Goal: Information Seeking & Learning: Learn about a topic

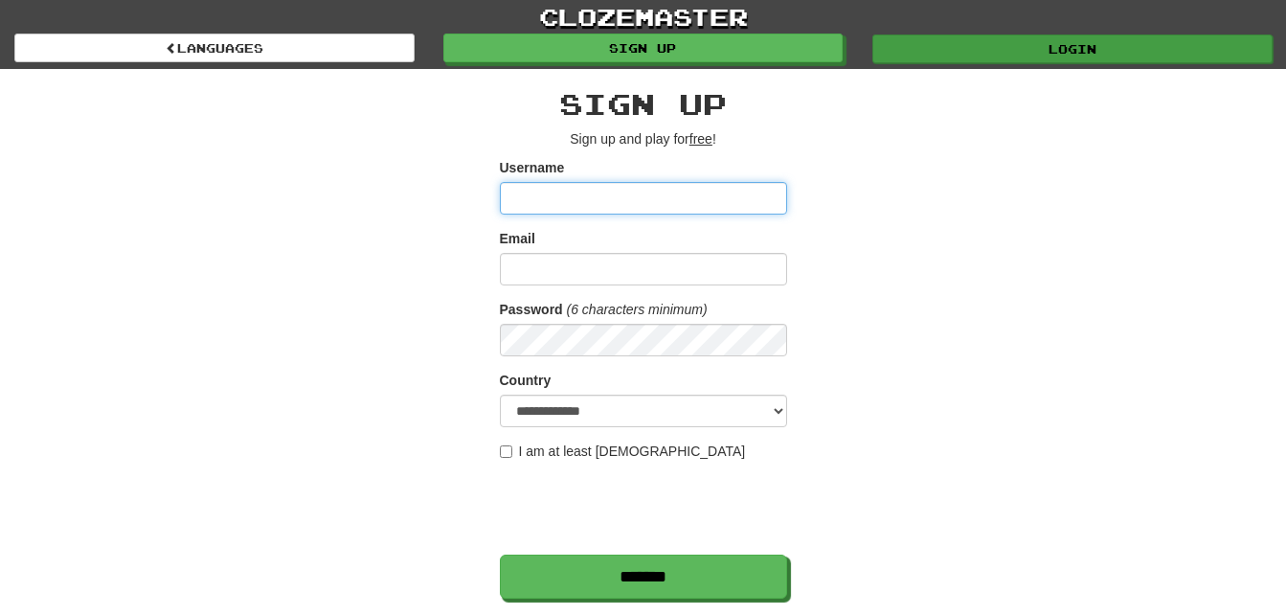
type input "***"
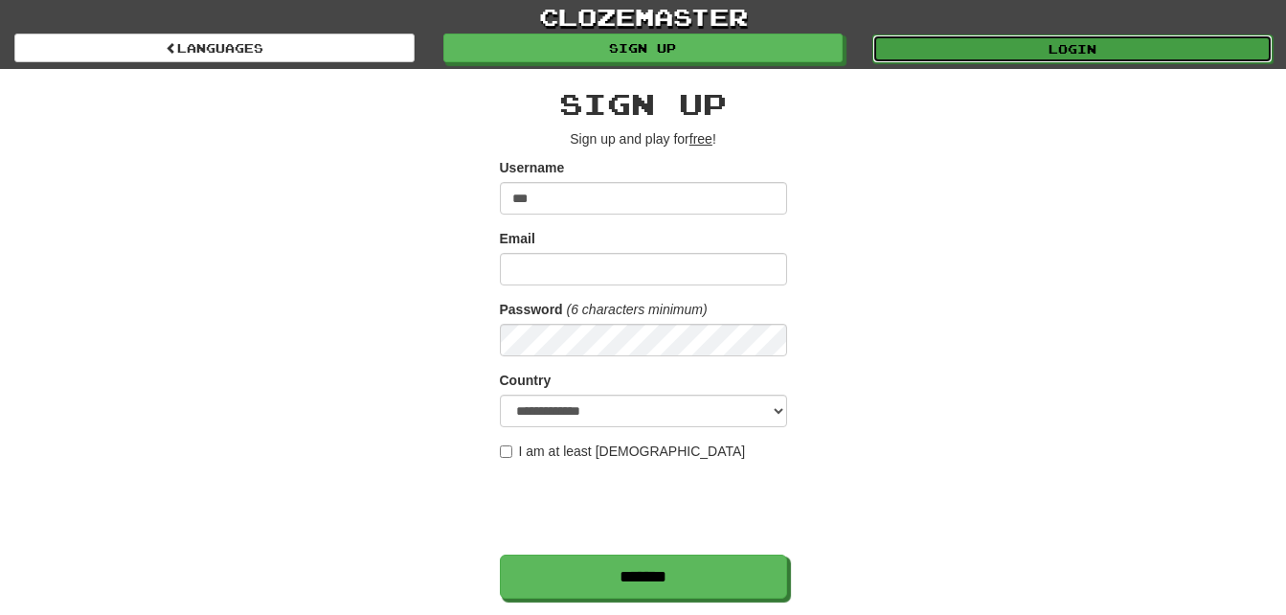
click at [915, 53] on link "Login" at bounding box center [1072, 48] width 400 height 29
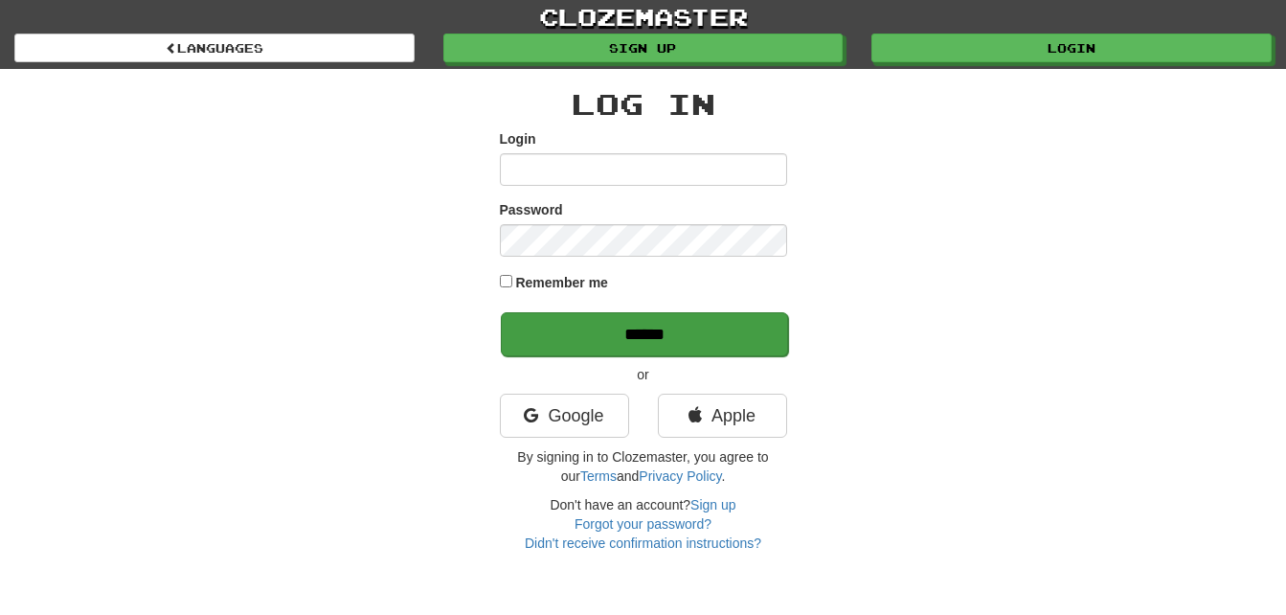
type input "***"
click at [733, 340] on input "******" at bounding box center [644, 334] width 287 height 44
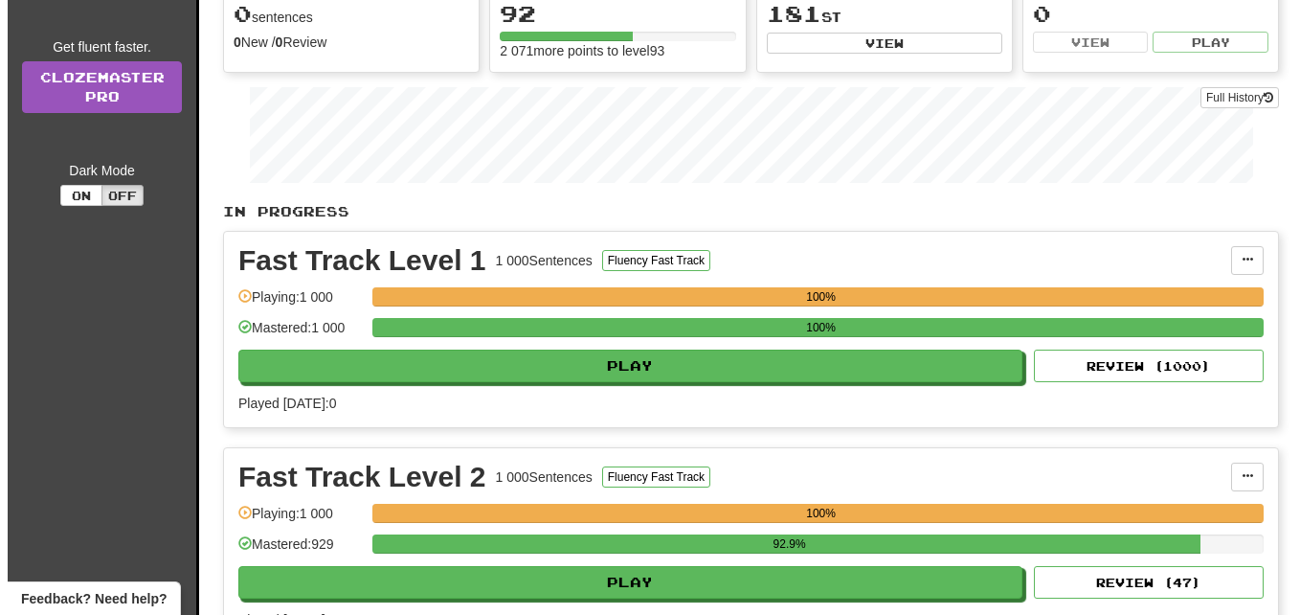
scroll to position [383, 0]
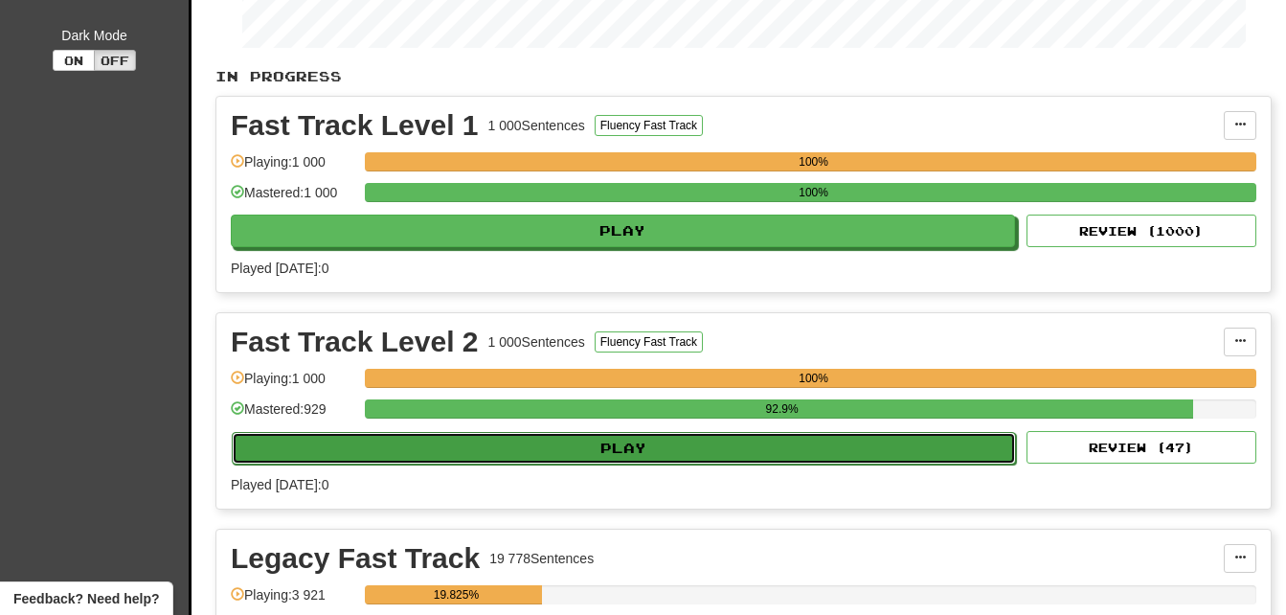
click at [830, 452] on button "Play" at bounding box center [624, 448] width 784 height 33
select select "**"
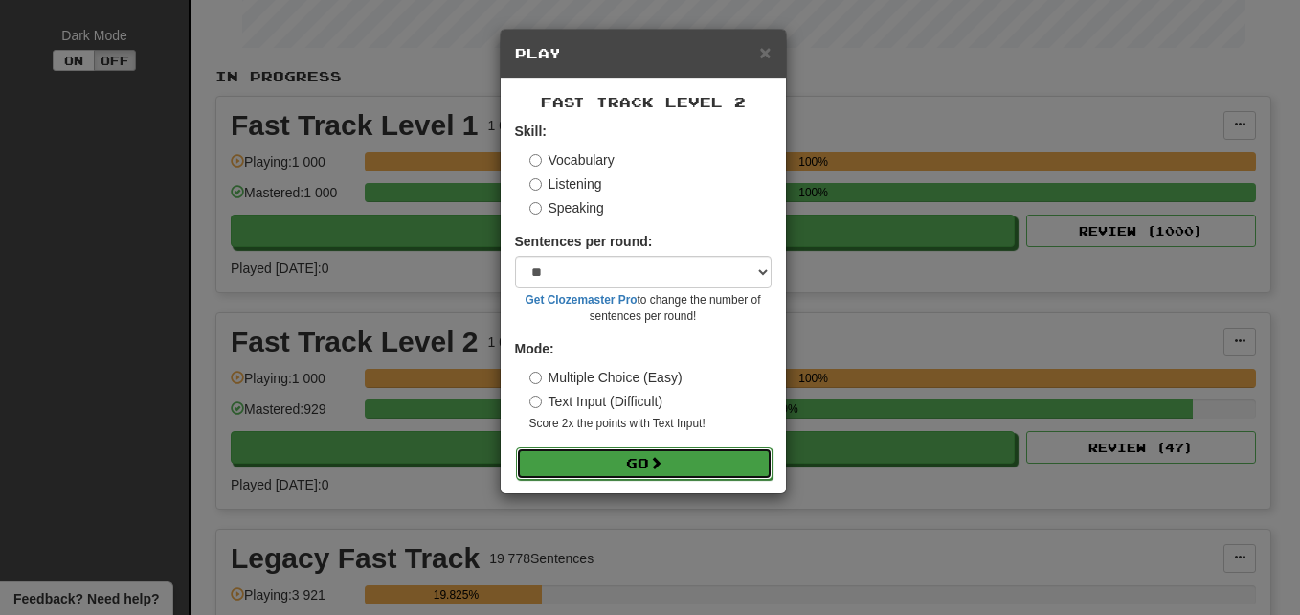
click at [722, 470] on button "Go" at bounding box center [644, 463] width 257 height 33
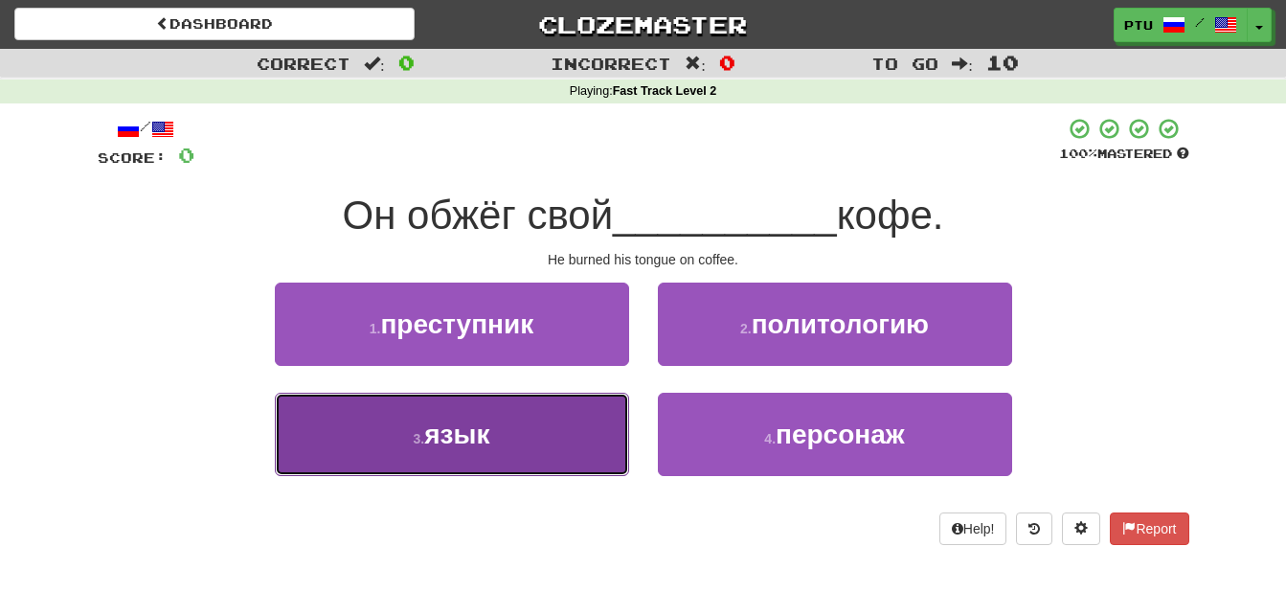
click at [507, 444] on button "3 . язык" at bounding box center [452, 433] width 354 height 83
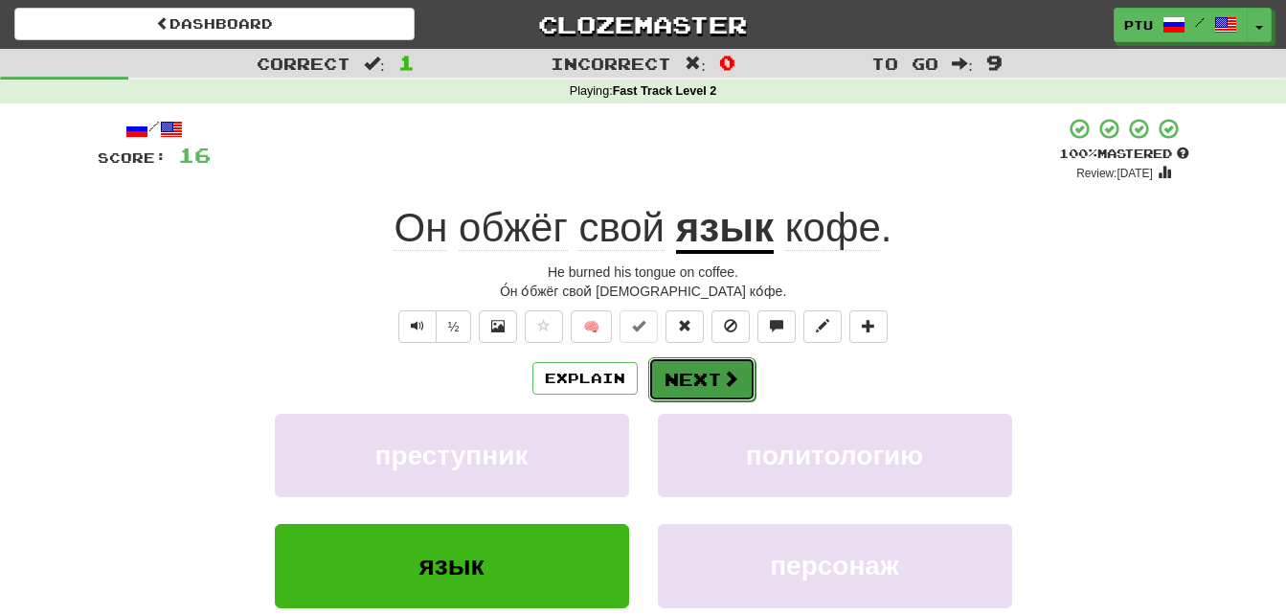
click at [685, 378] on button "Next" at bounding box center [701, 379] width 107 height 44
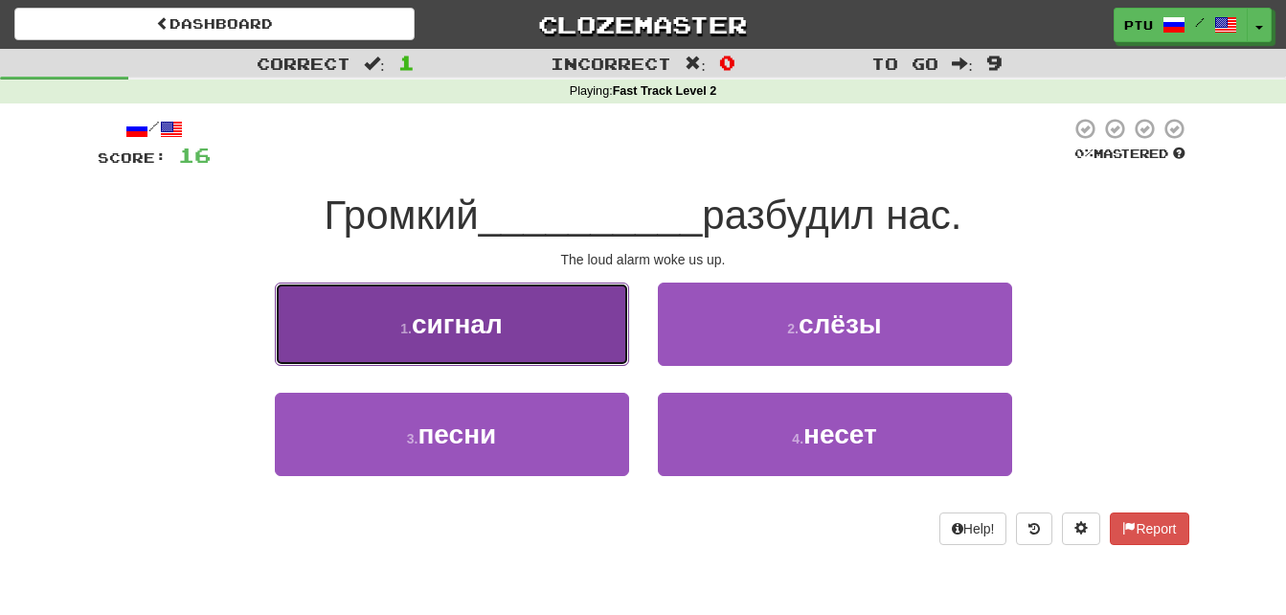
click at [493, 340] on button "1 . сигнал" at bounding box center [452, 323] width 354 height 83
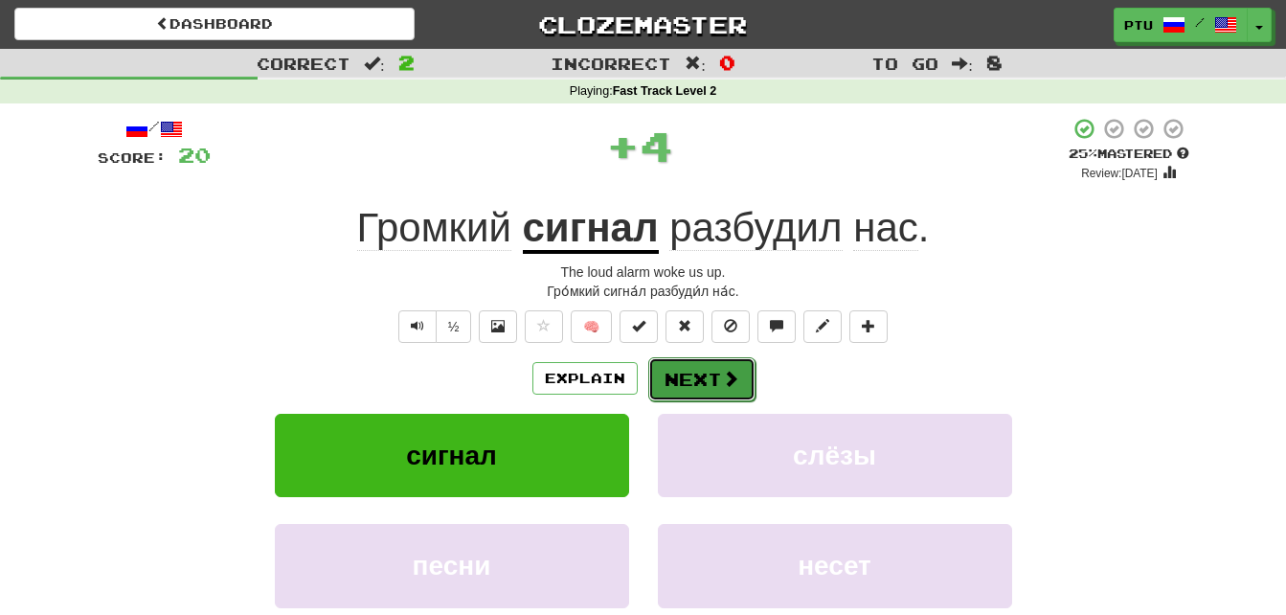
click at [726, 374] on span at bounding box center [730, 377] width 17 height 17
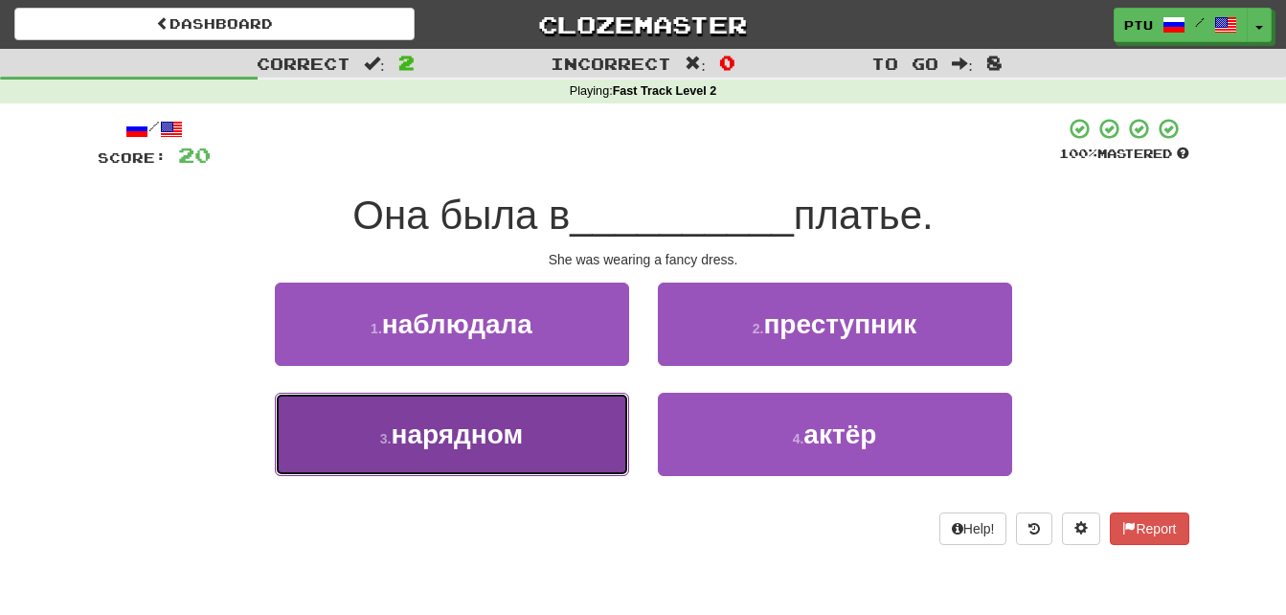
click at [481, 444] on span "нарядном" at bounding box center [457, 434] width 132 height 30
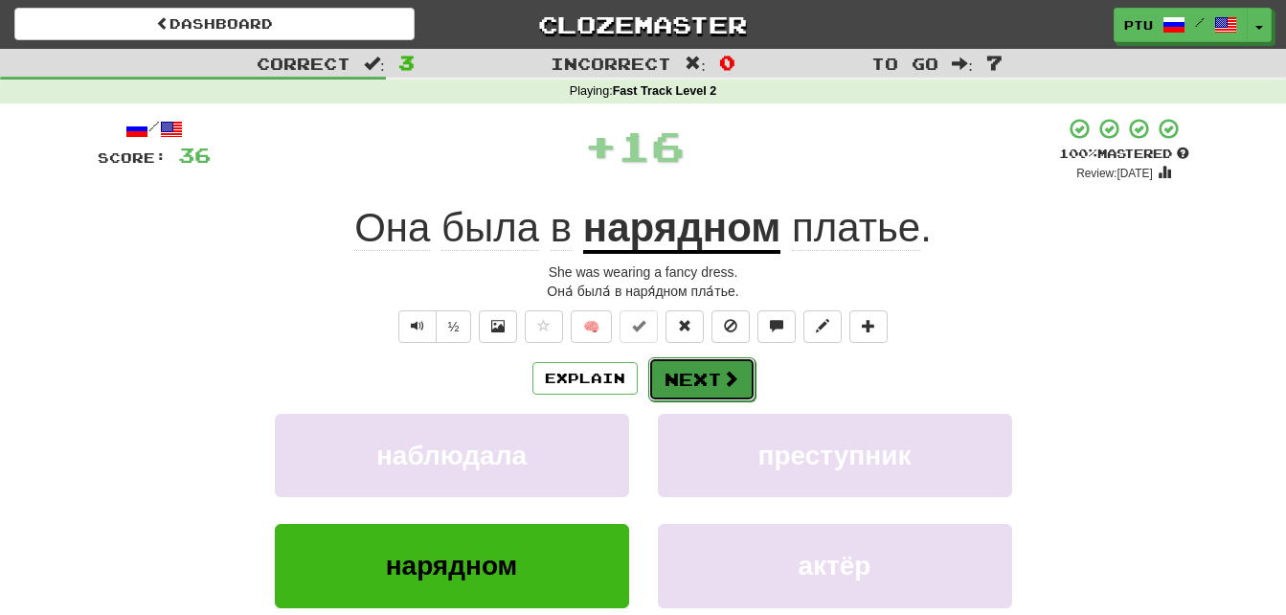
click at [736, 380] on span at bounding box center [730, 377] width 17 height 17
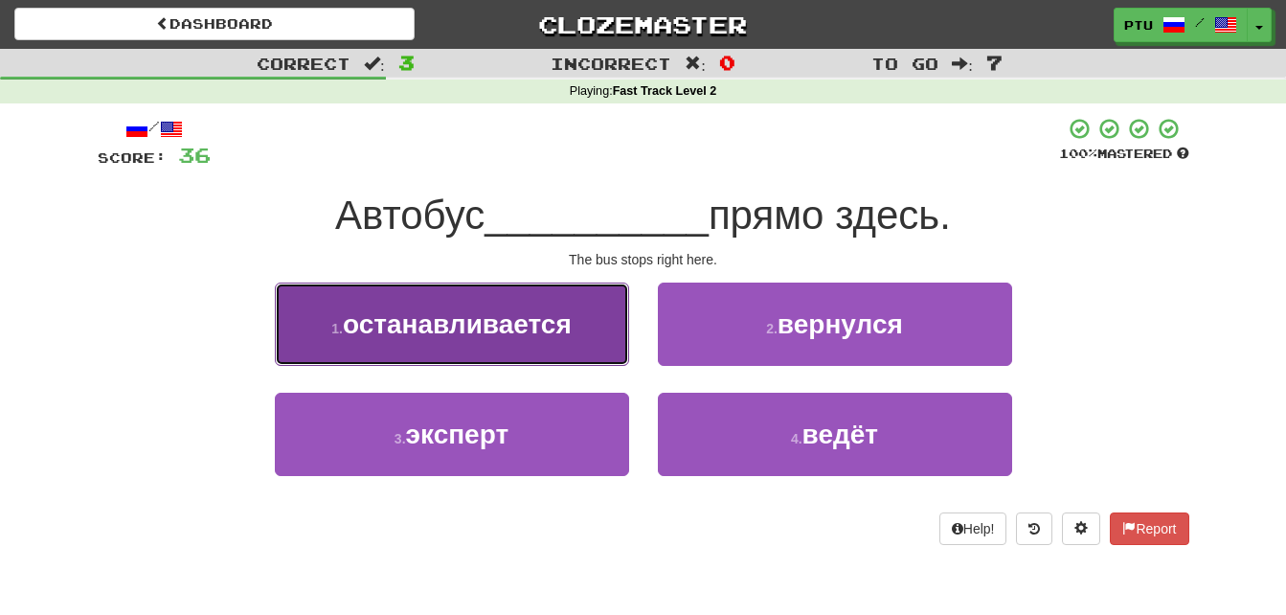
click at [543, 325] on span "останавливается" at bounding box center [457, 324] width 229 height 30
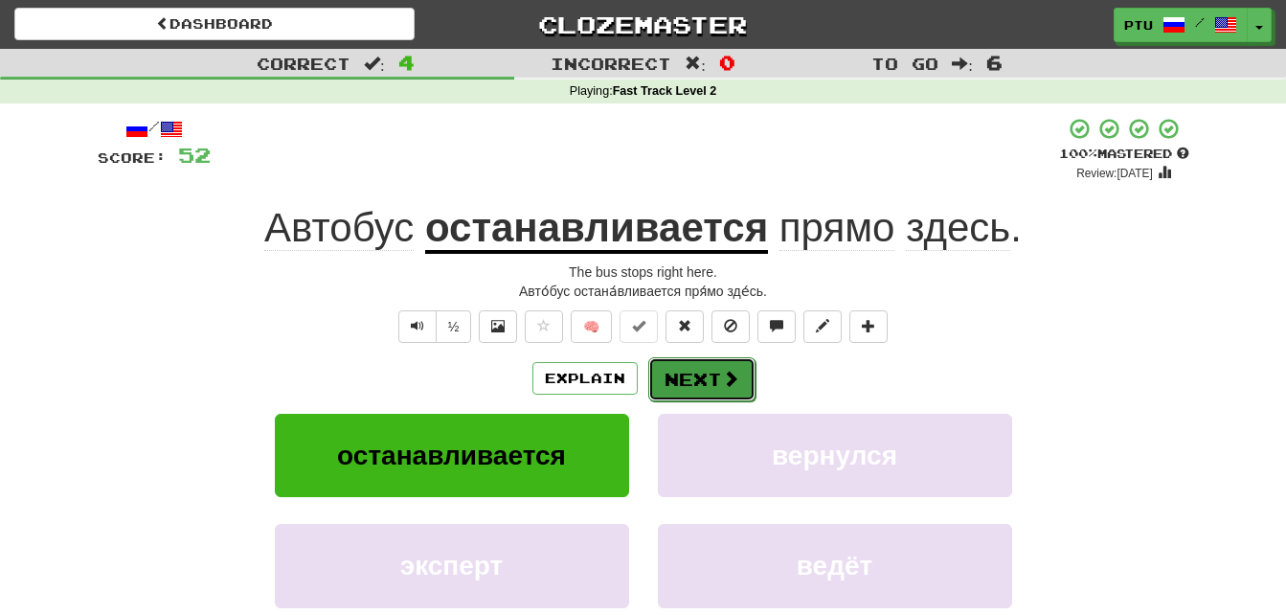
click at [710, 381] on button "Next" at bounding box center [701, 379] width 107 height 44
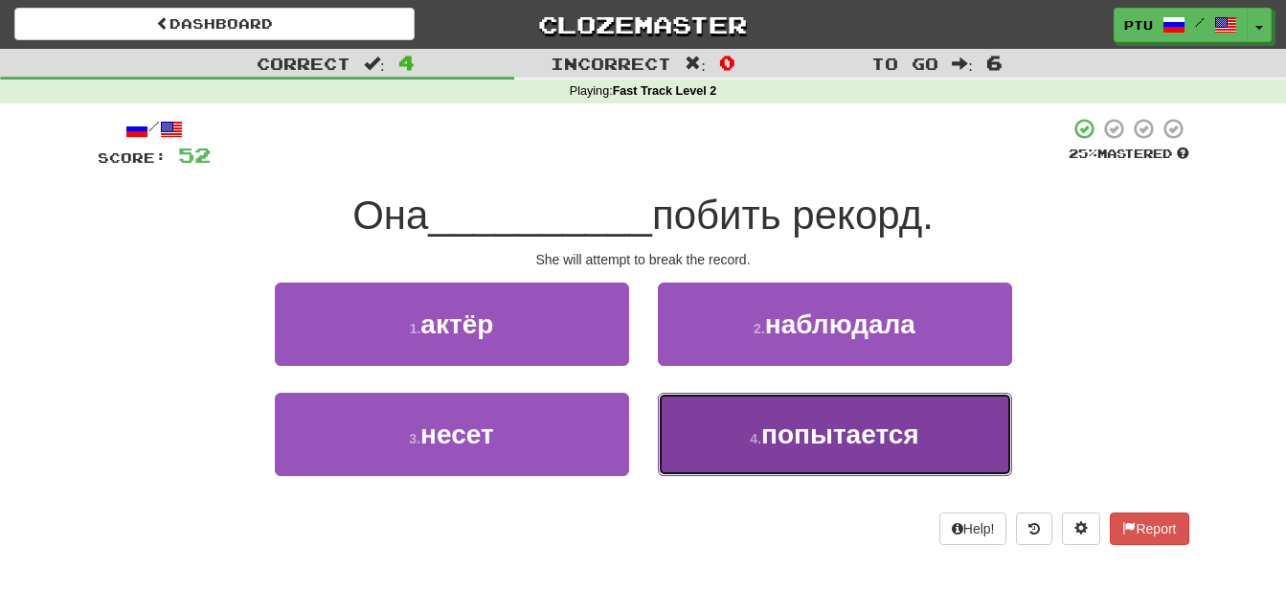
click at [876, 452] on button "4 . попытается" at bounding box center [835, 433] width 354 height 83
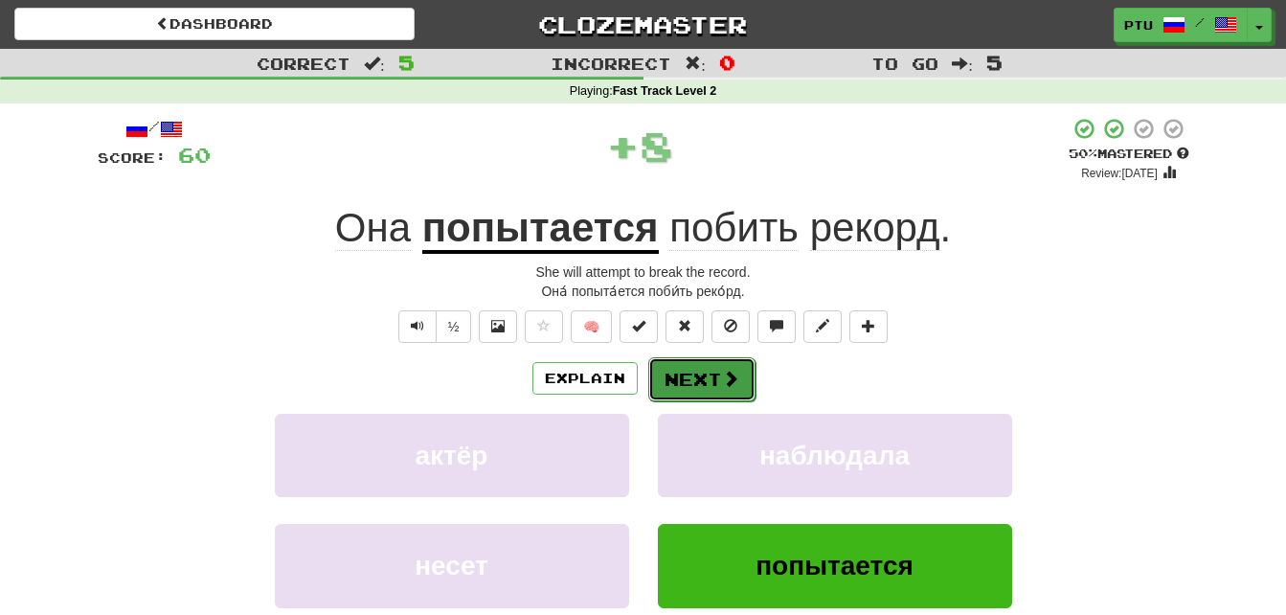
click at [728, 383] on span at bounding box center [730, 377] width 17 height 17
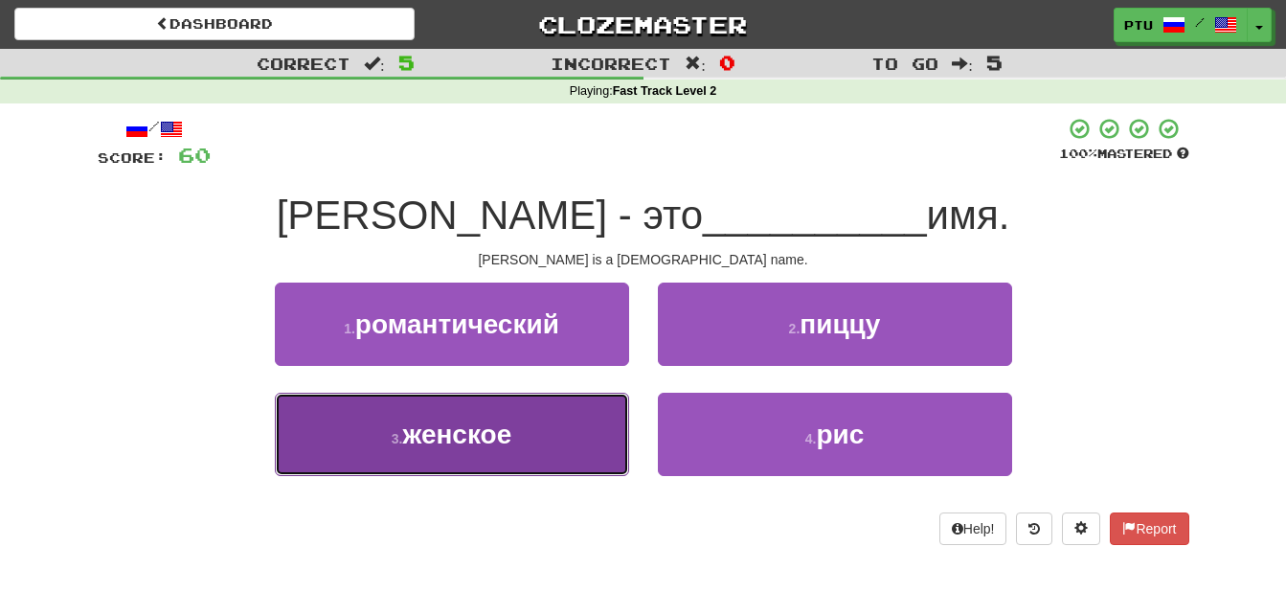
click at [462, 431] on span "женское" at bounding box center [456, 434] width 109 height 30
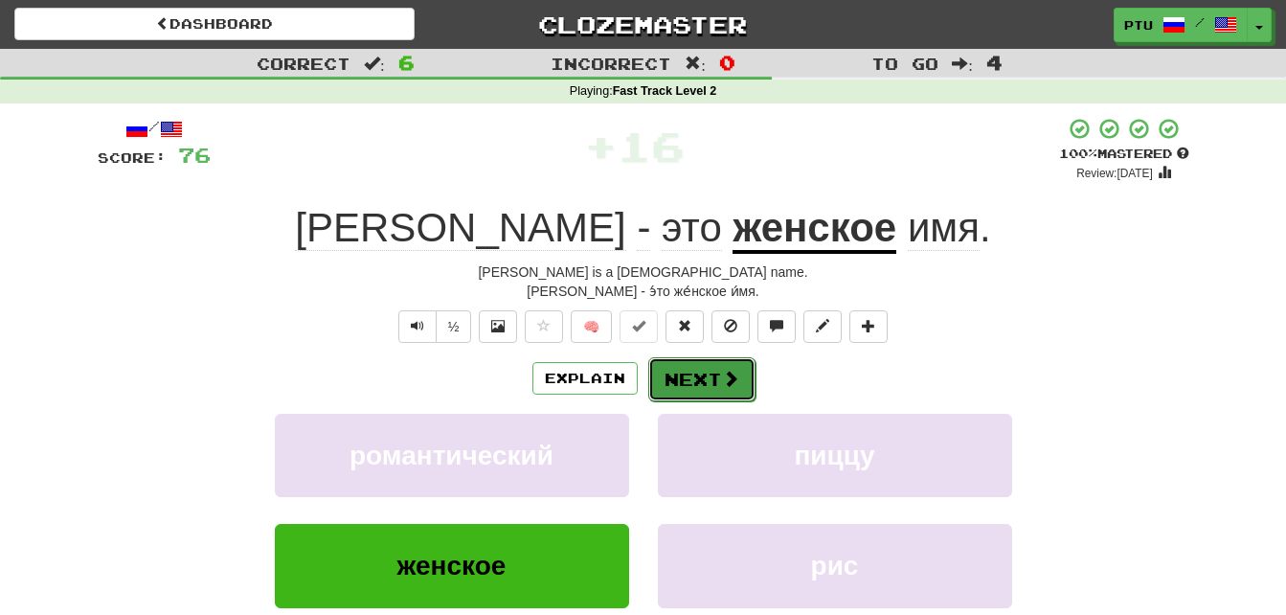
click at [733, 379] on span at bounding box center [730, 377] width 17 height 17
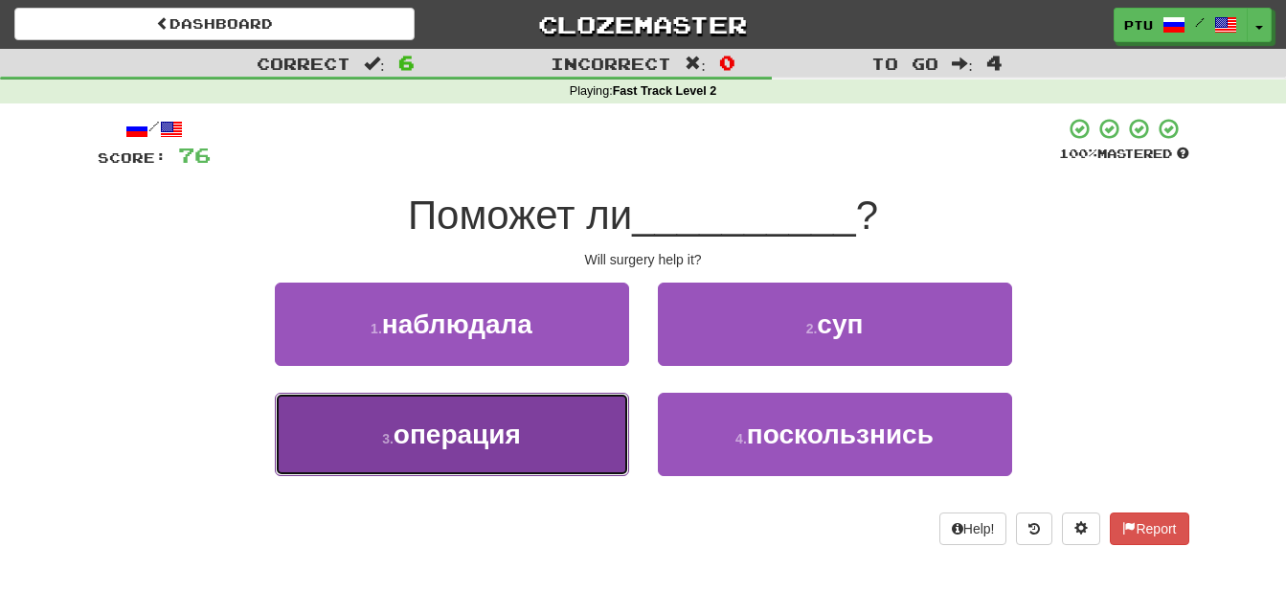
click at [528, 440] on button "3 . операция" at bounding box center [452, 433] width 354 height 83
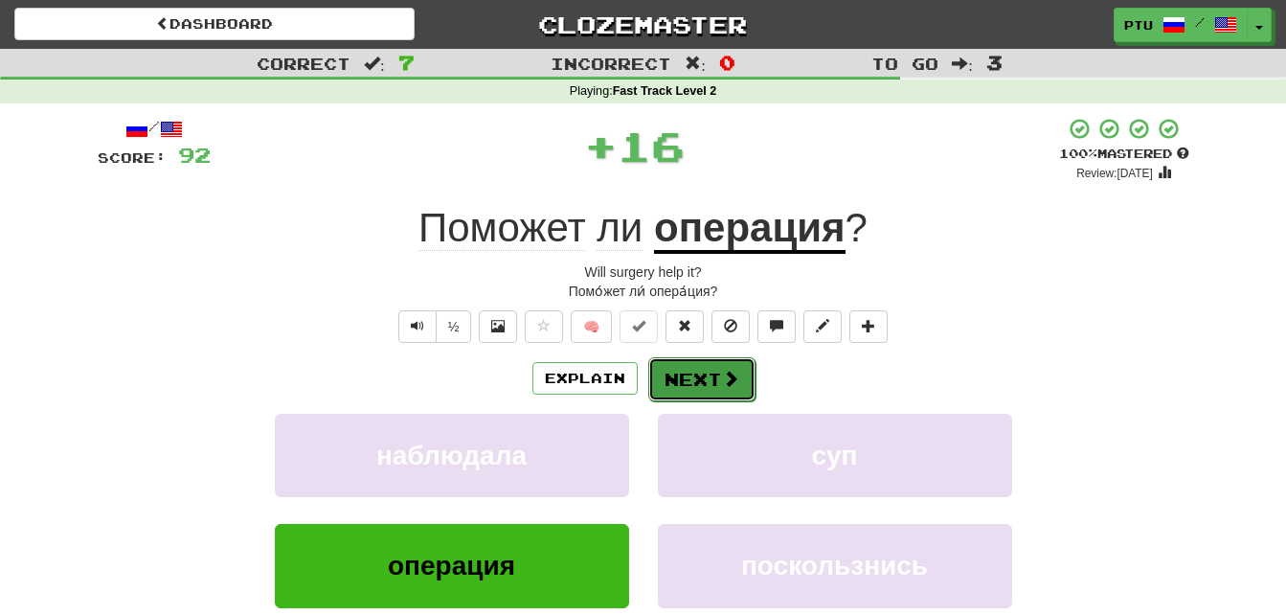
click at [692, 376] on button "Next" at bounding box center [701, 379] width 107 height 44
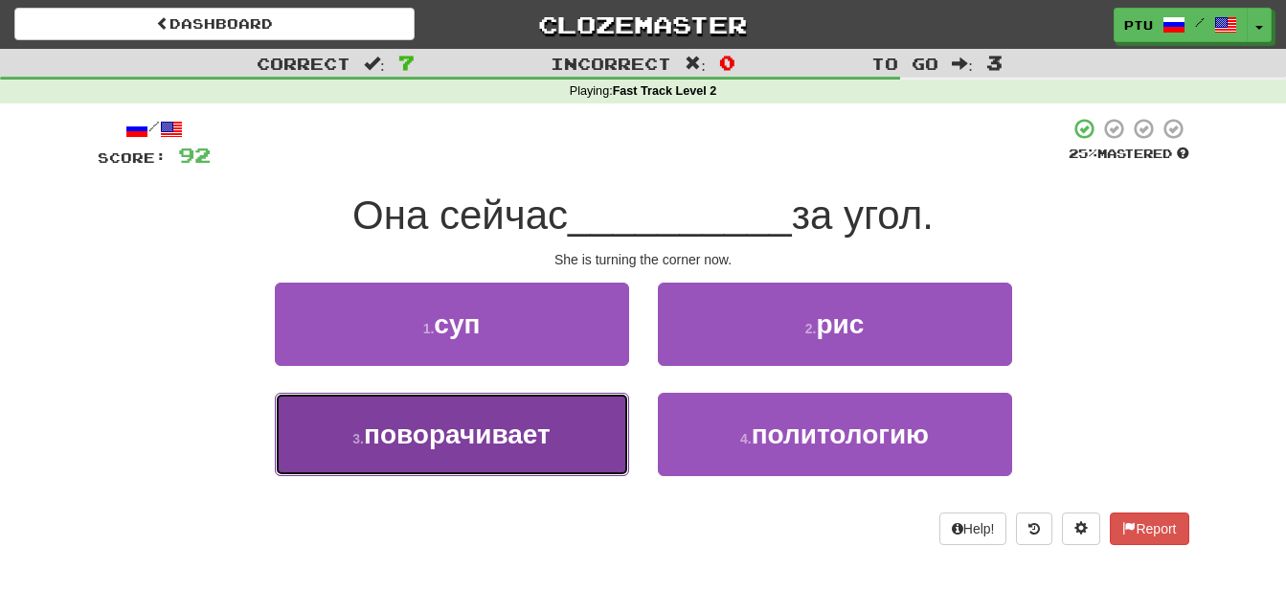
click at [506, 437] on span "поворачивает" at bounding box center [457, 434] width 187 height 30
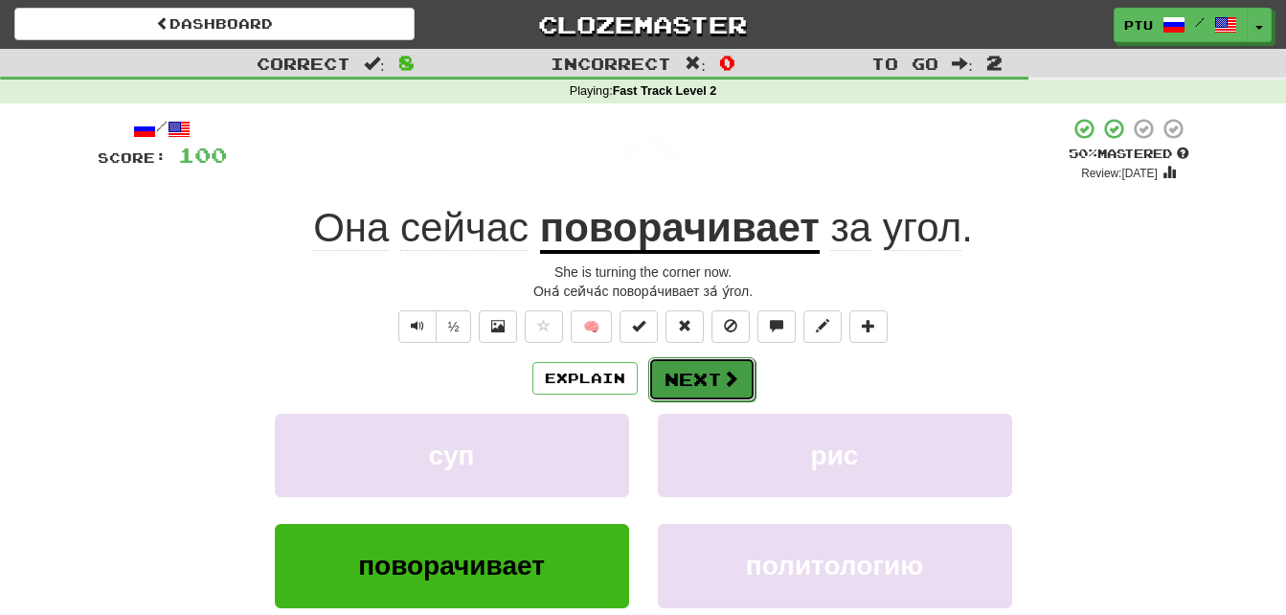
click at [684, 374] on button "Next" at bounding box center [701, 379] width 107 height 44
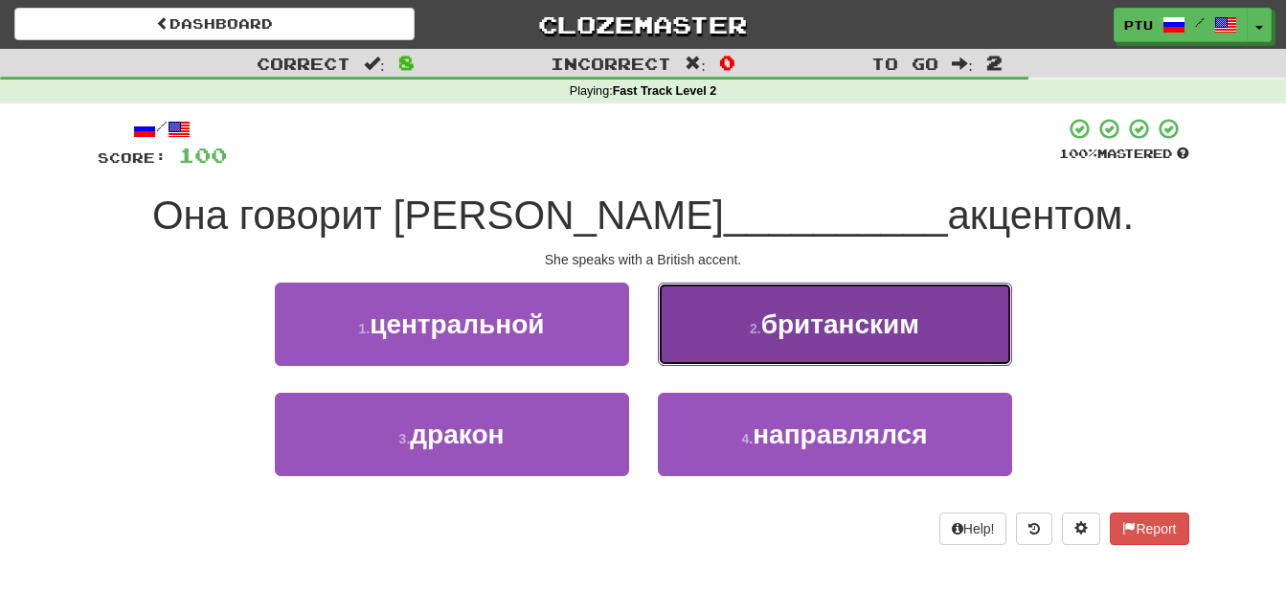
click at [817, 328] on span "британским" at bounding box center [840, 324] width 158 height 30
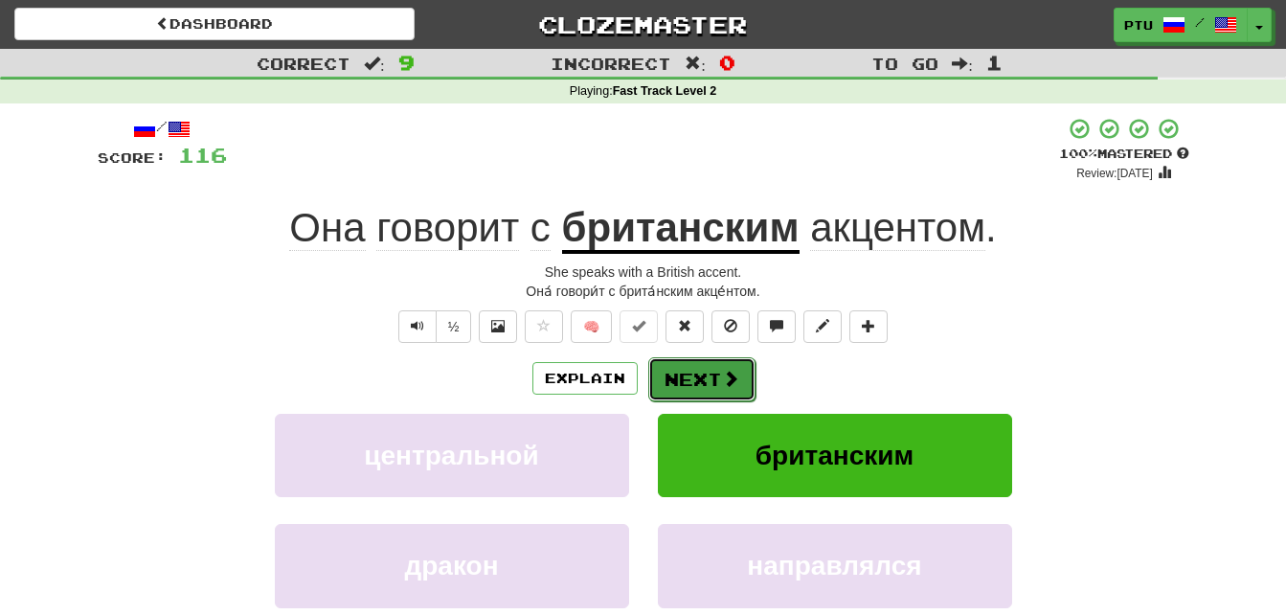
click at [733, 380] on span at bounding box center [730, 377] width 17 height 17
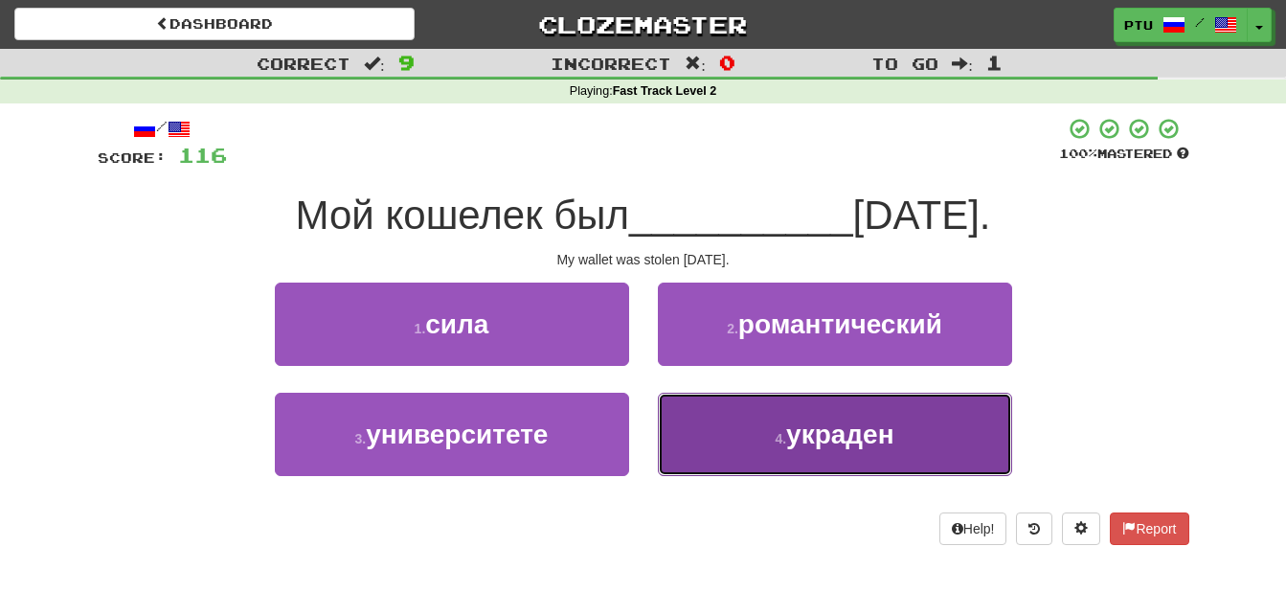
click at [800, 437] on span "украден" at bounding box center [840, 434] width 108 height 30
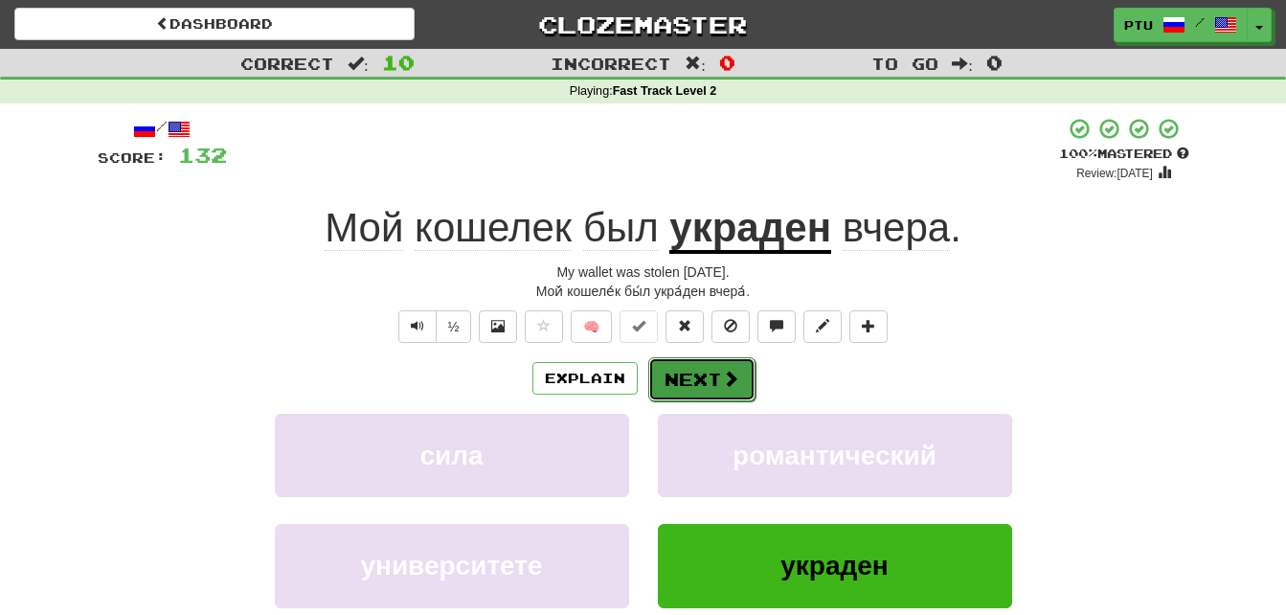
click at [714, 374] on button "Next" at bounding box center [701, 379] width 107 height 44
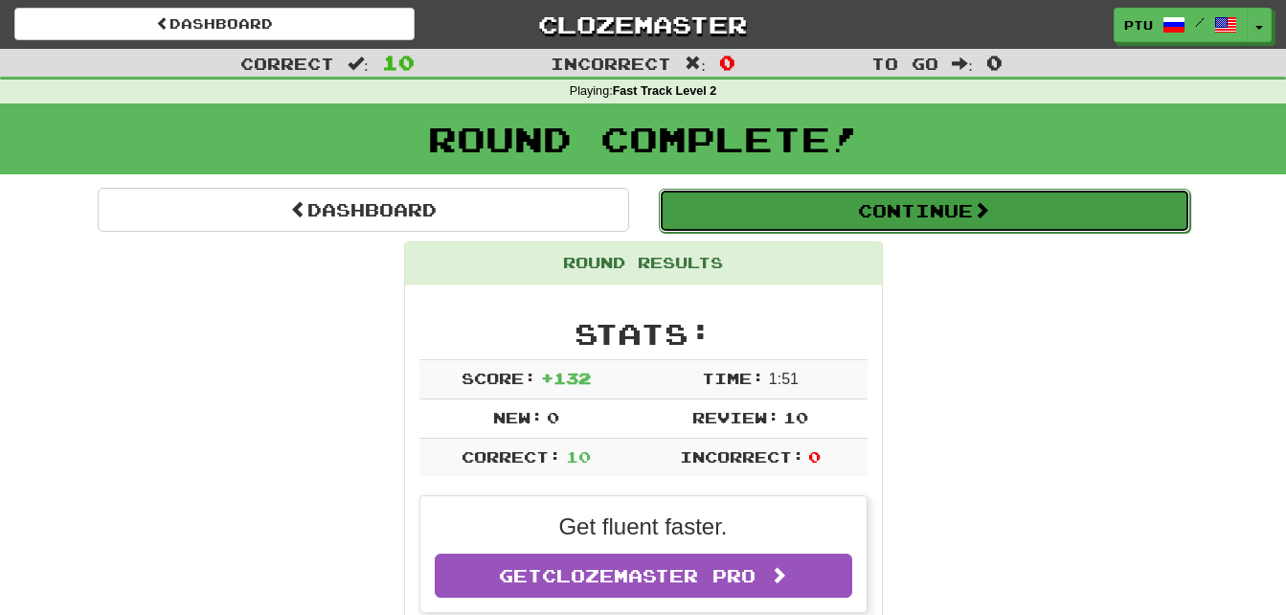
click at [912, 208] on button "Continue" at bounding box center [924, 211] width 531 height 44
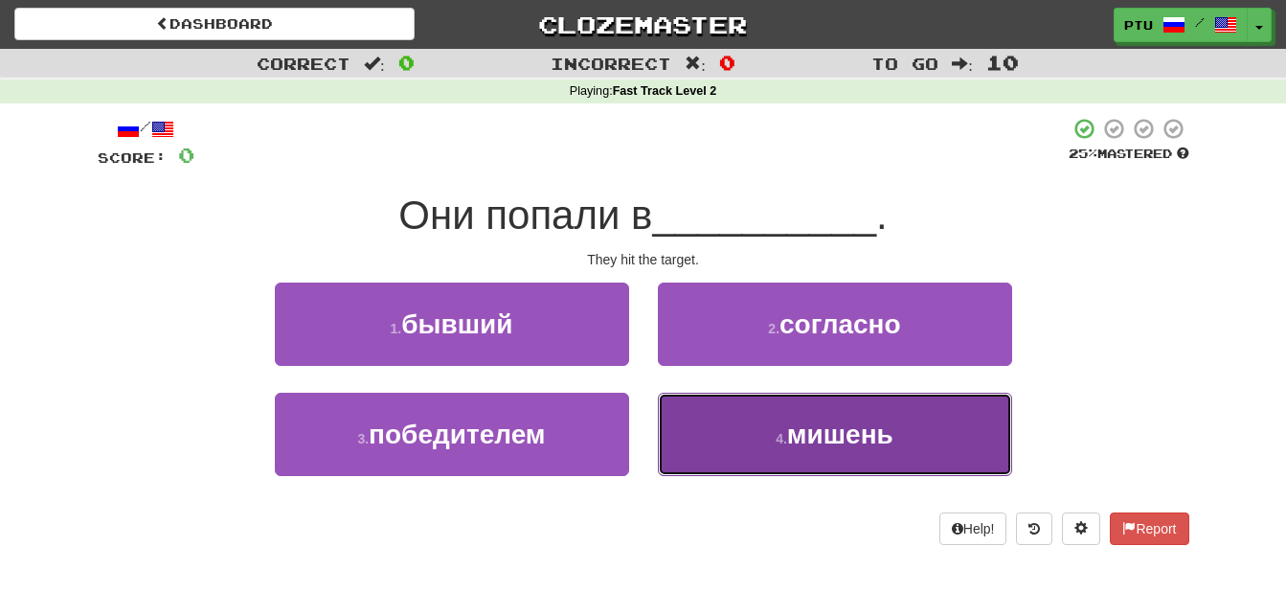
click at [831, 440] on span "мишень" at bounding box center [840, 434] width 106 height 30
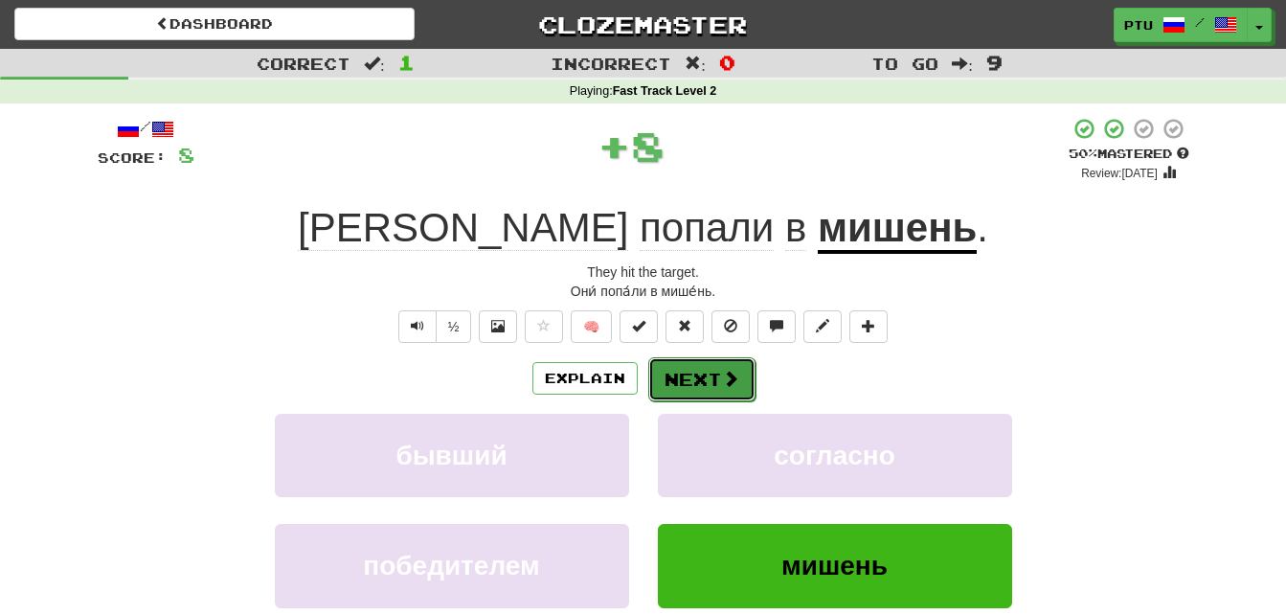
click at [728, 371] on span at bounding box center [730, 377] width 17 height 17
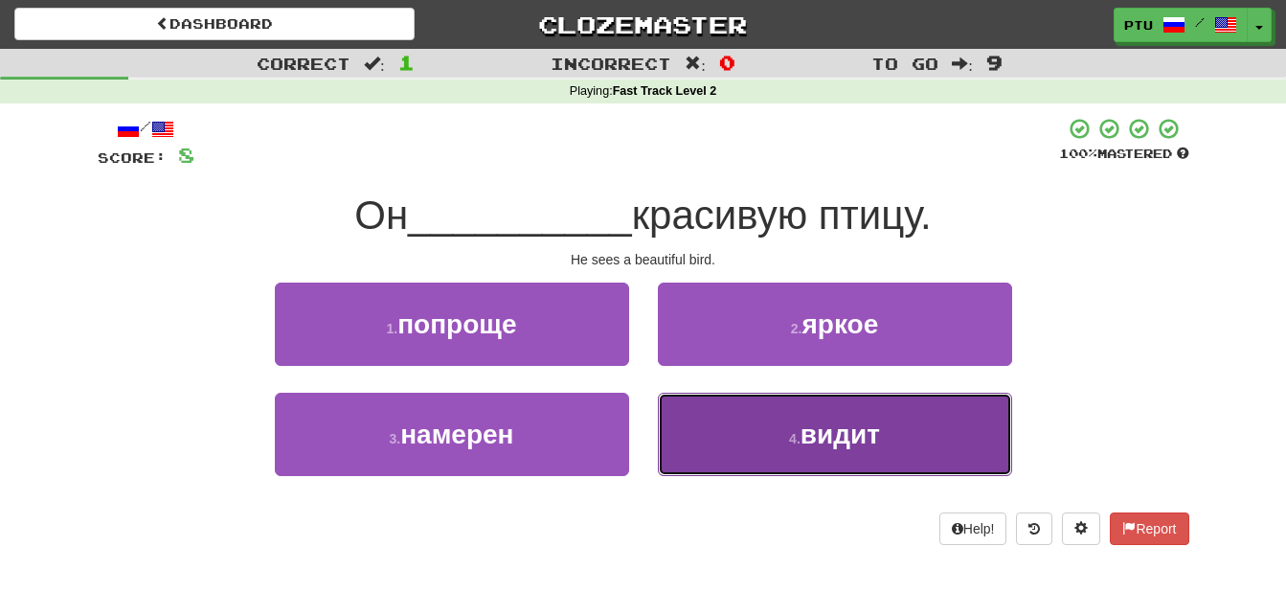
click at [832, 428] on span "видит" at bounding box center [839, 434] width 79 height 30
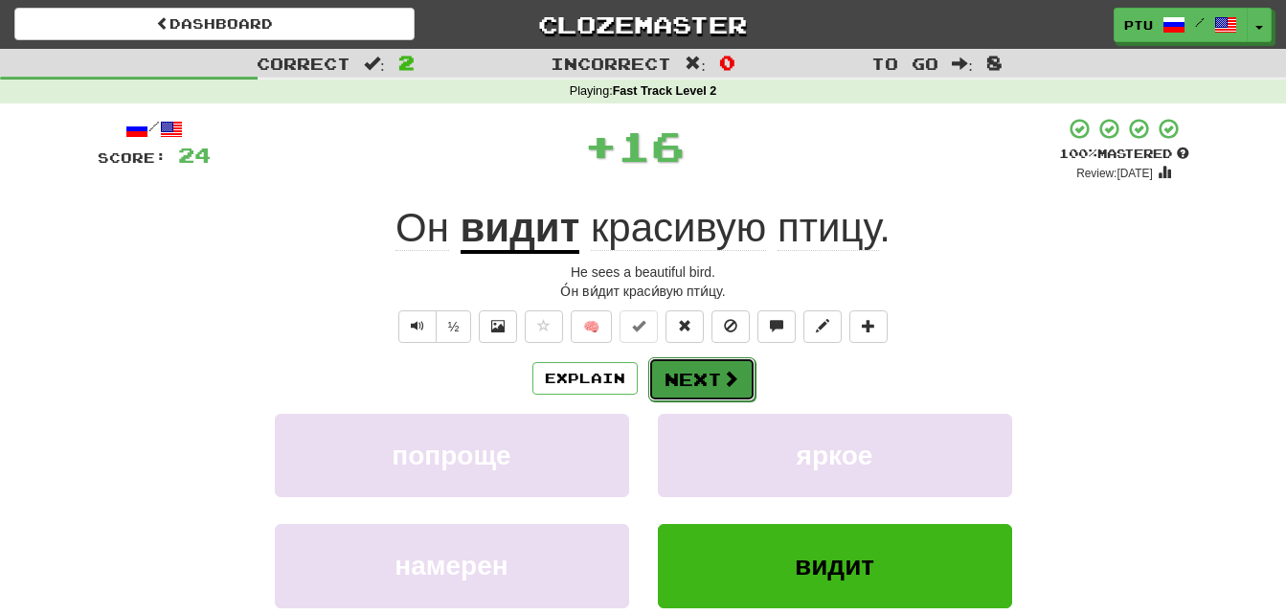
click at [724, 378] on span at bounding box center [730, 377] width 17 height 17
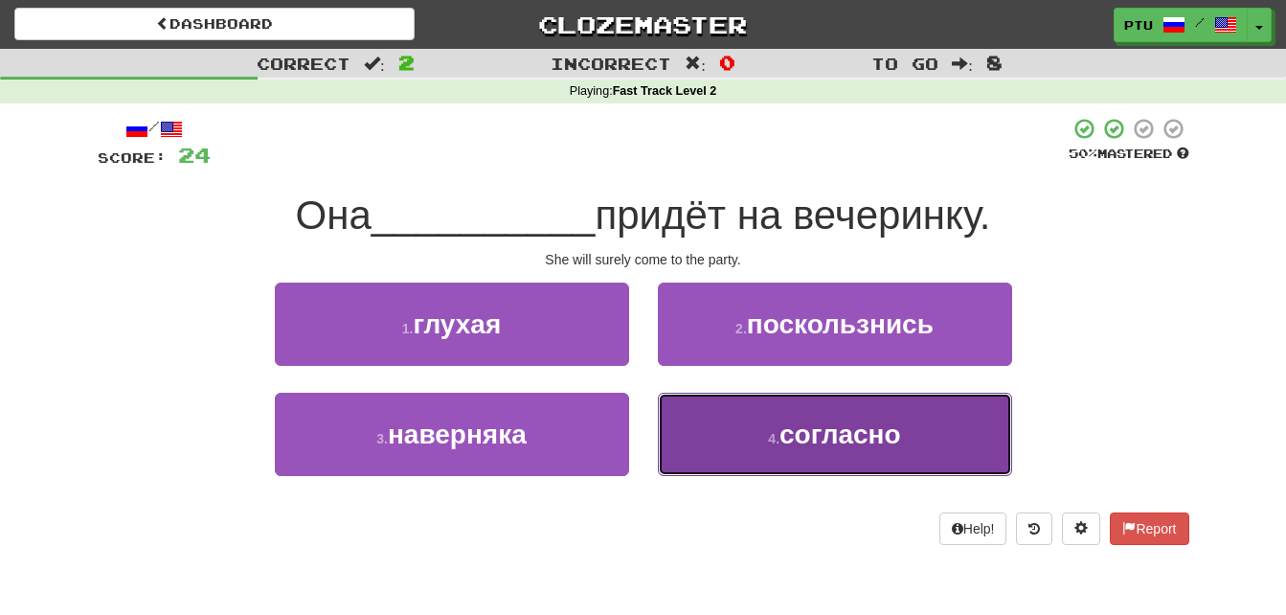
click at [795, 429] on span "согласно" at bounding box center [840, 434] width 122 height 30
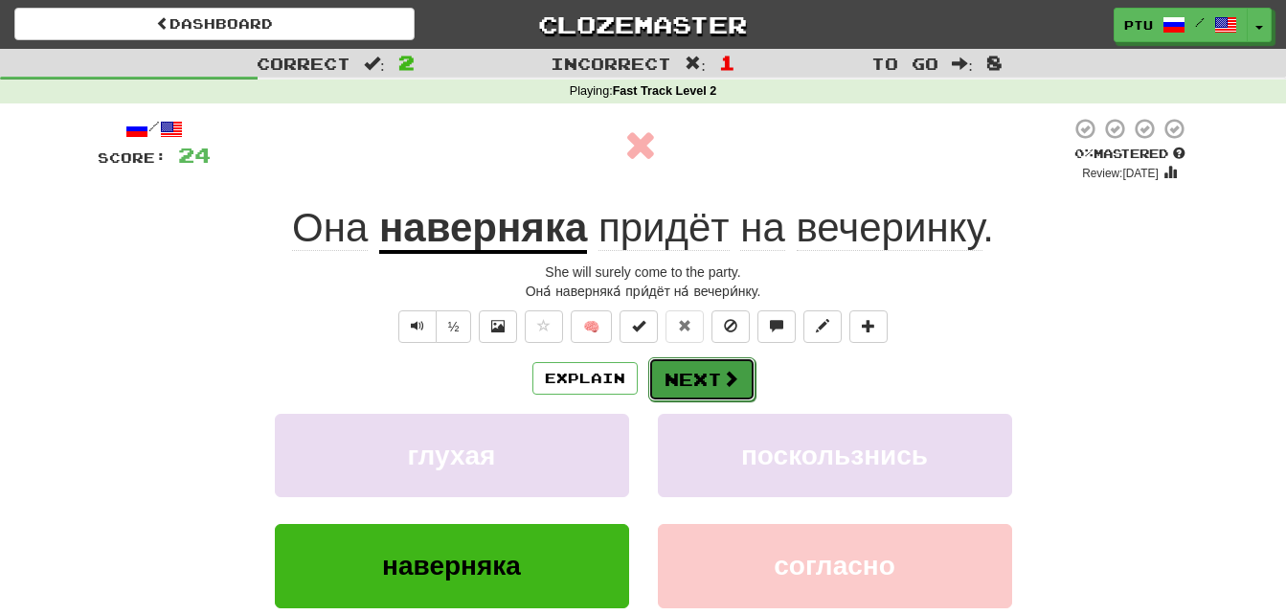
click at [730, 380] on span at bounding box center [730, 377] width 17 height 17
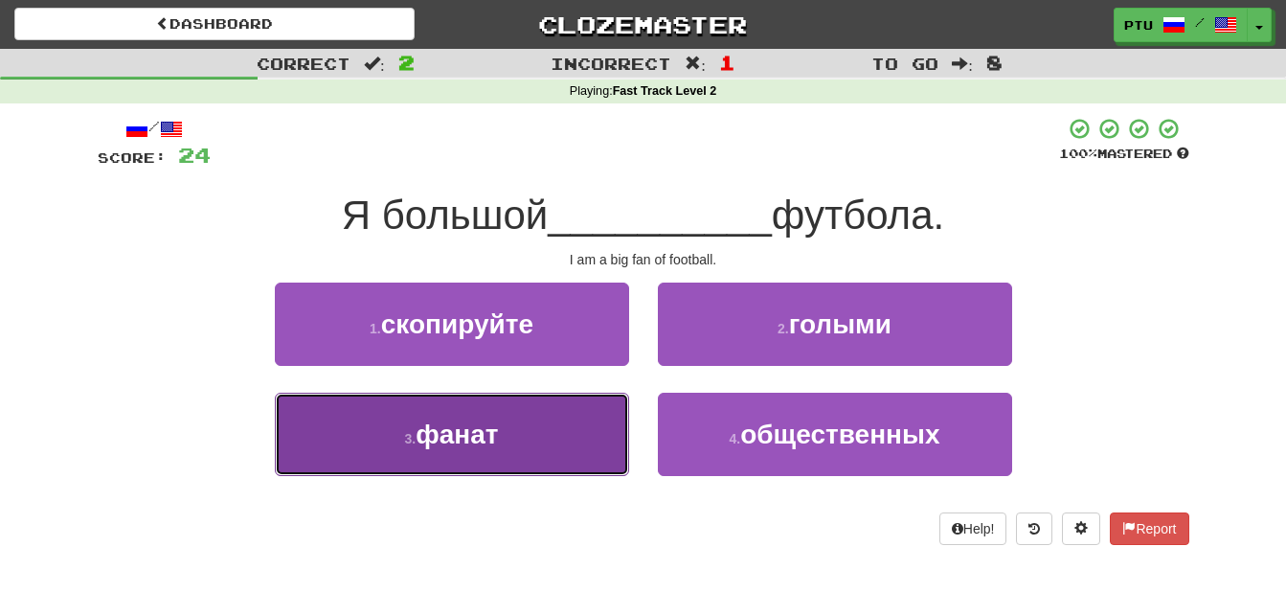
click at [485, 452] on button "3 . фанат" at bounding box center [452, 433] width 354 height 83
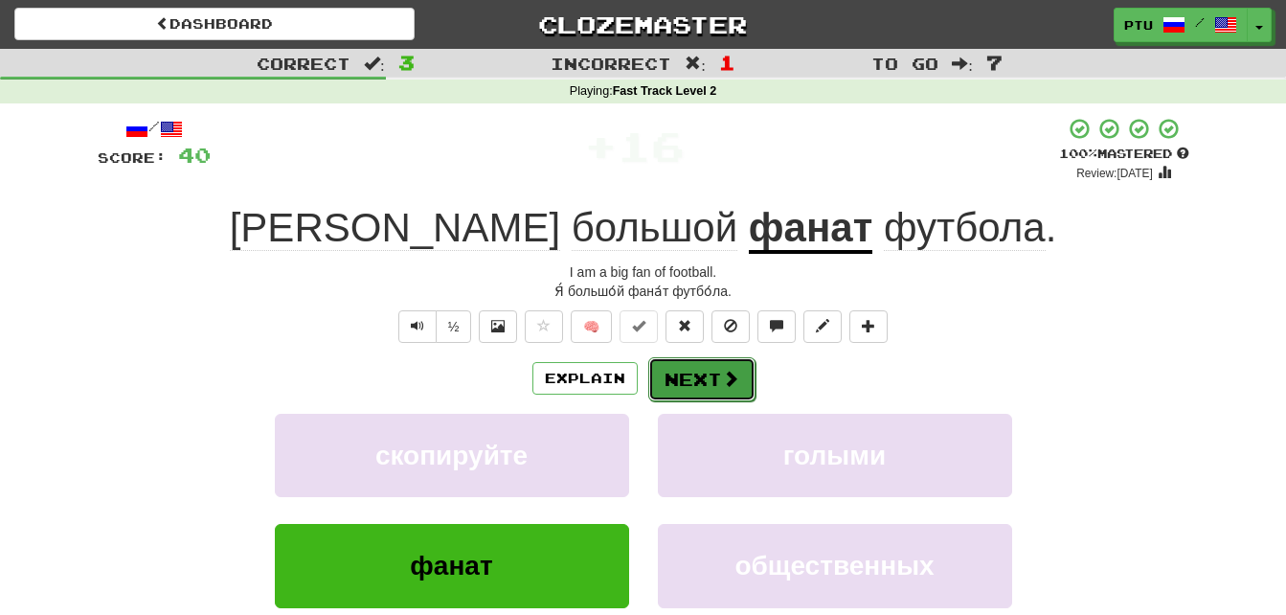
click at [706, 373] on button "Next" at bounding box center [701, 379] width 107 height 44
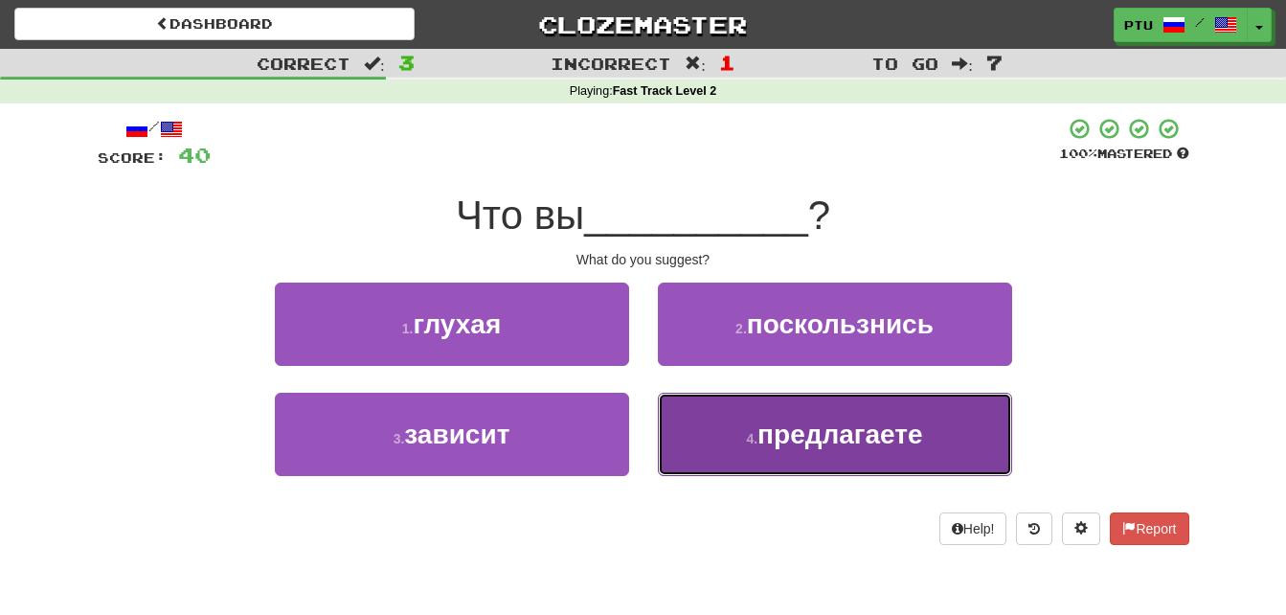
click at [816, 431] on span "предлагаете" at bounding box center [839, 434] width 165 height 30
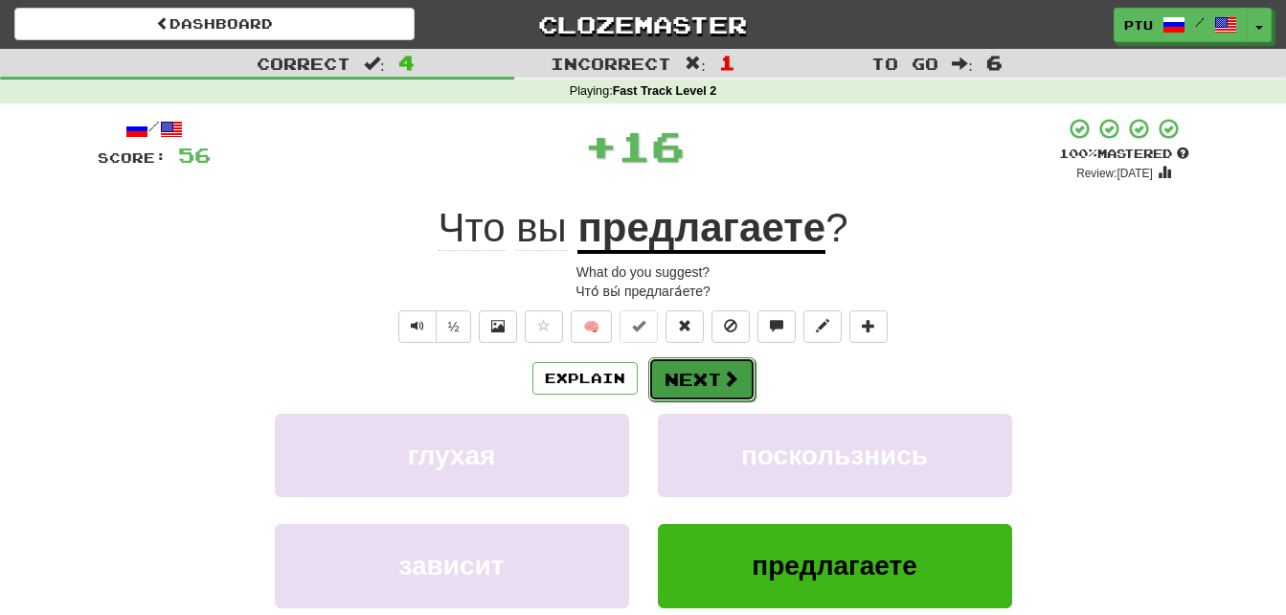
click at [718, 374] on button "Next" at bounding box center [701, 379] width 107 height 44
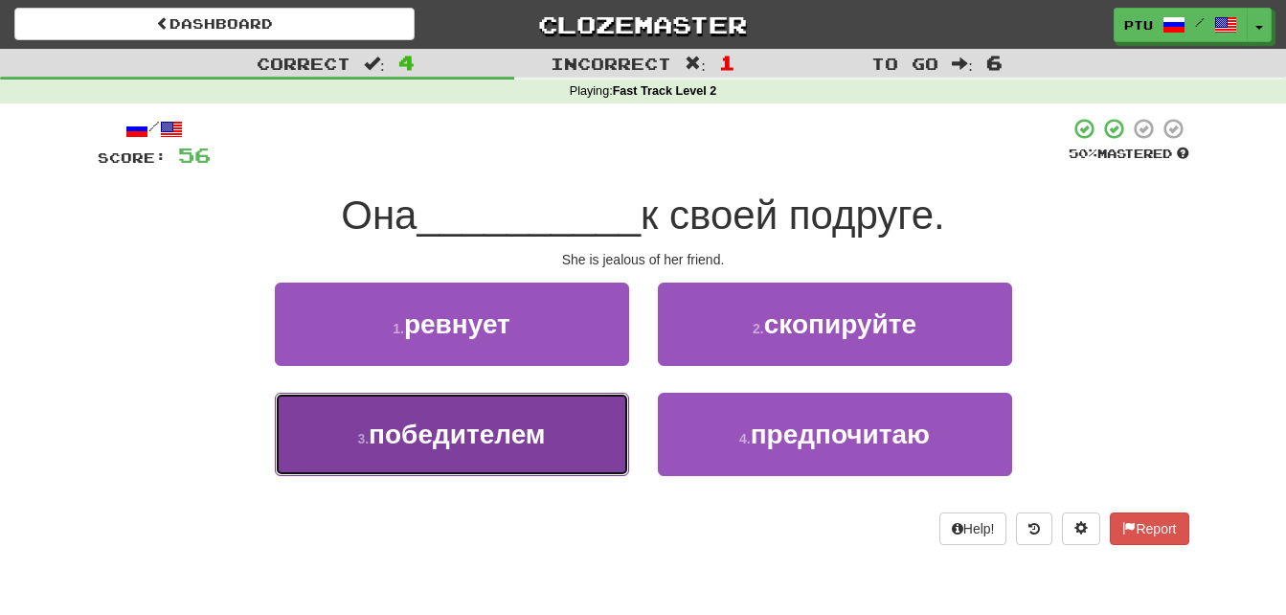
click at [491, 446] on span "победителем" at bounding box center [457, 434] width 177 height 30
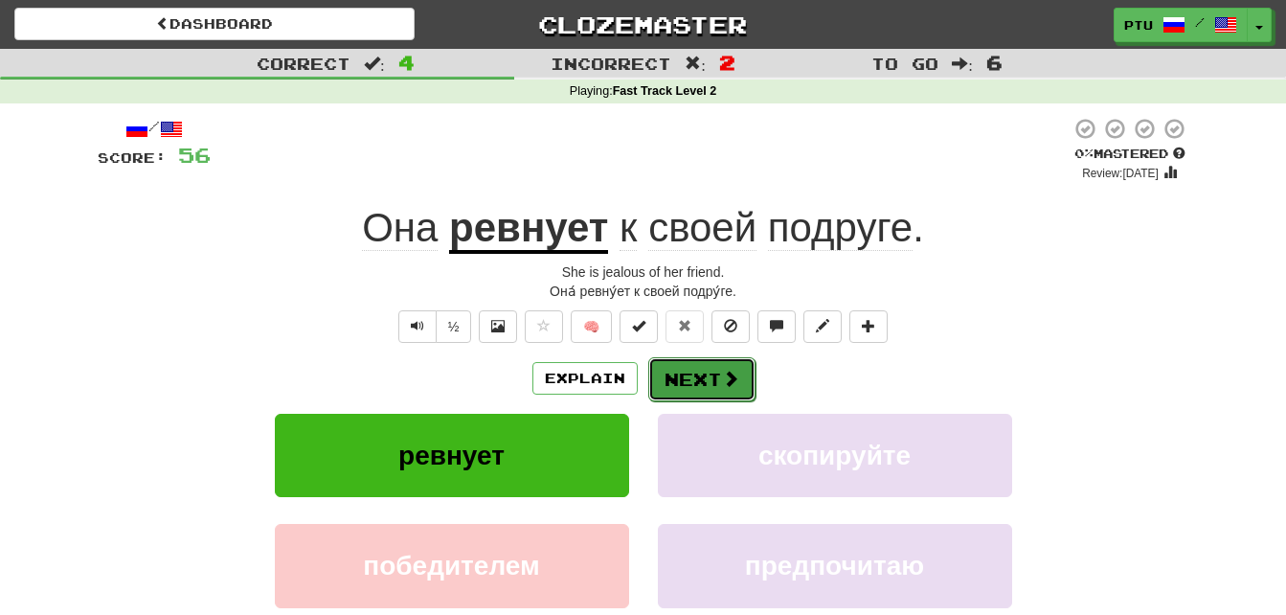
click at [741, 371] on button "Next" at bounding box center [701, 379] width 107 height 44
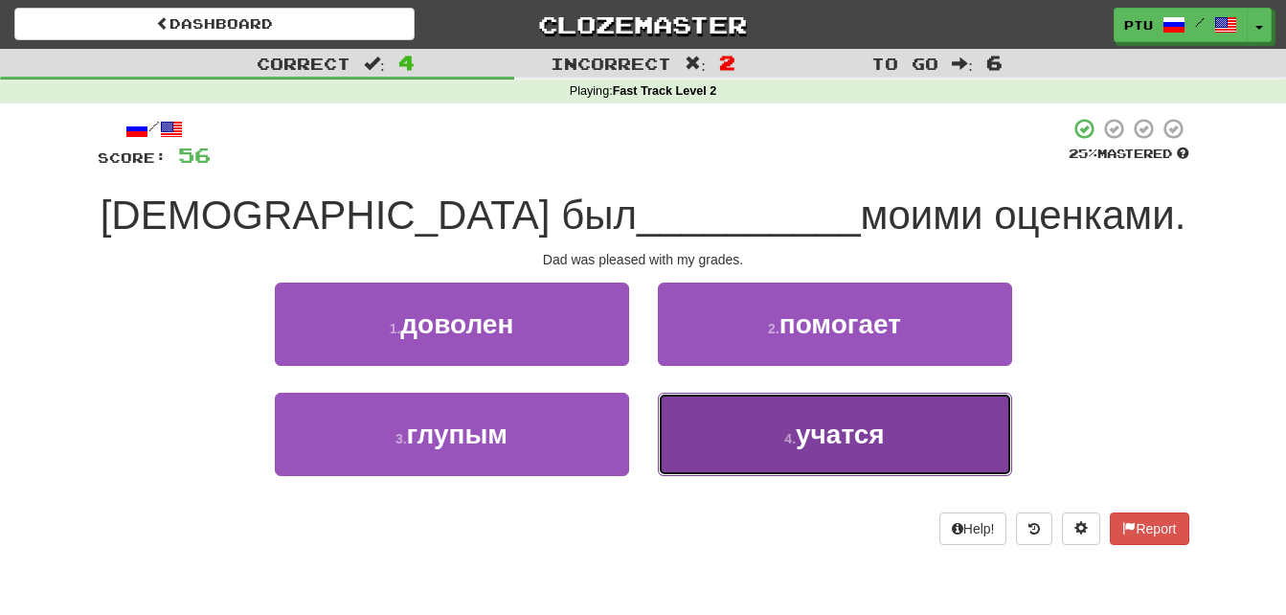
click at [812, 437] on span "учатся" at bounding box center [839, 434] width 89 height 30
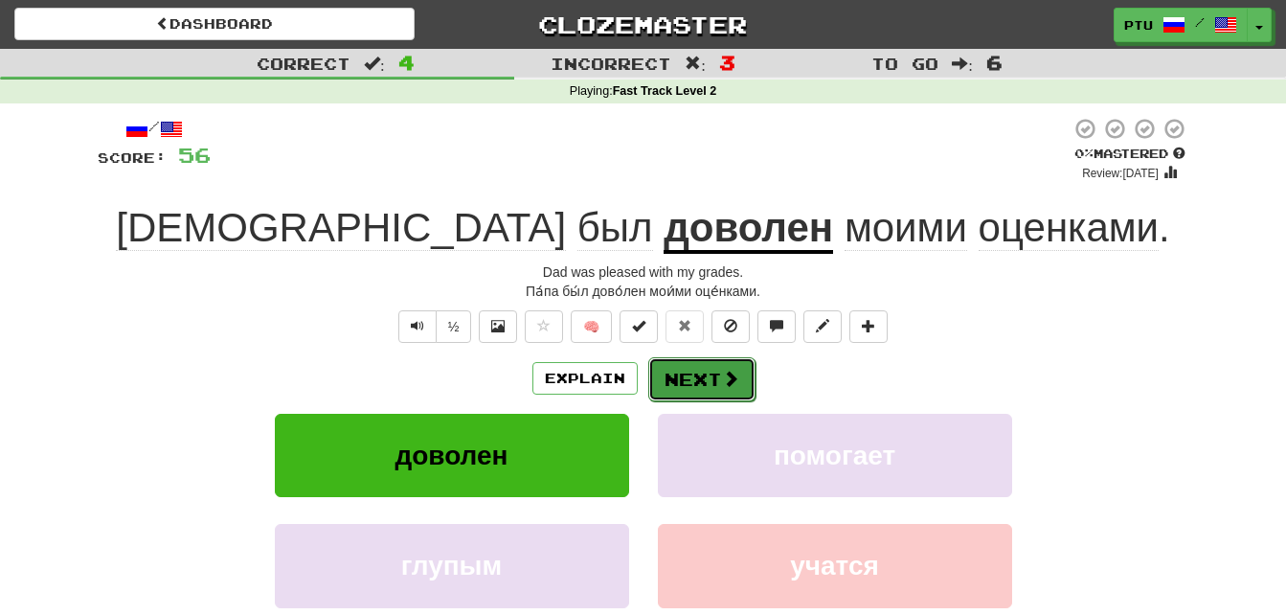
click at [705, 371] on button "Next" at bounding box center [701, 379] width 107 height 44
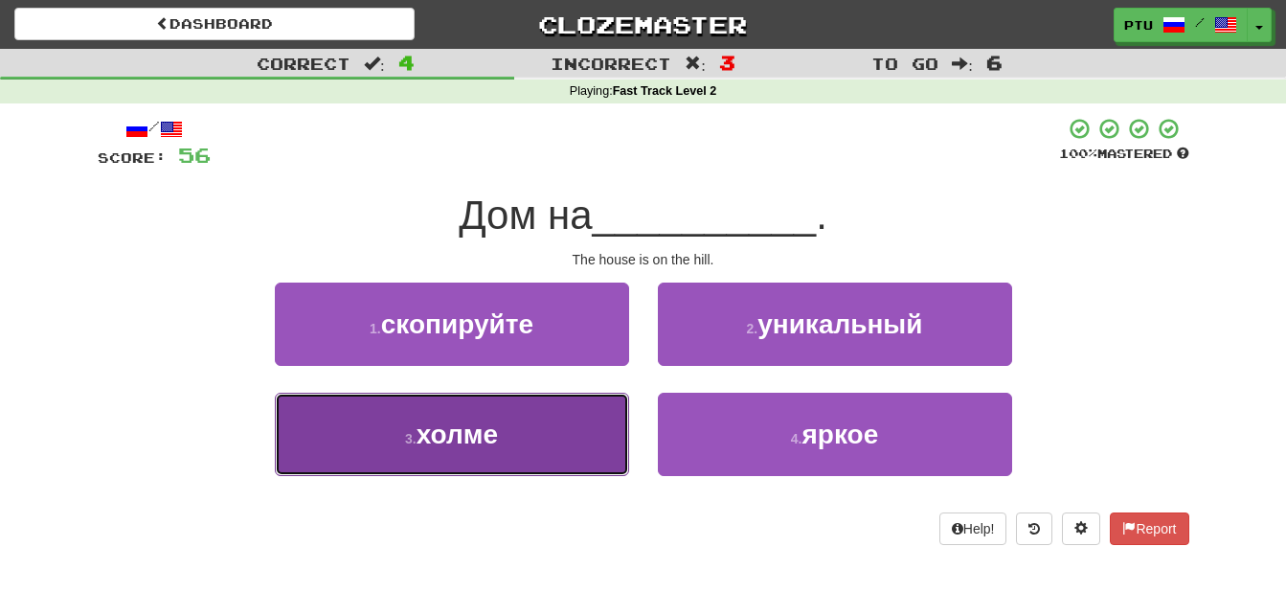
click at [515, 449] on button "3 . холме" at bounding box center [452, 433] width 354 height 83
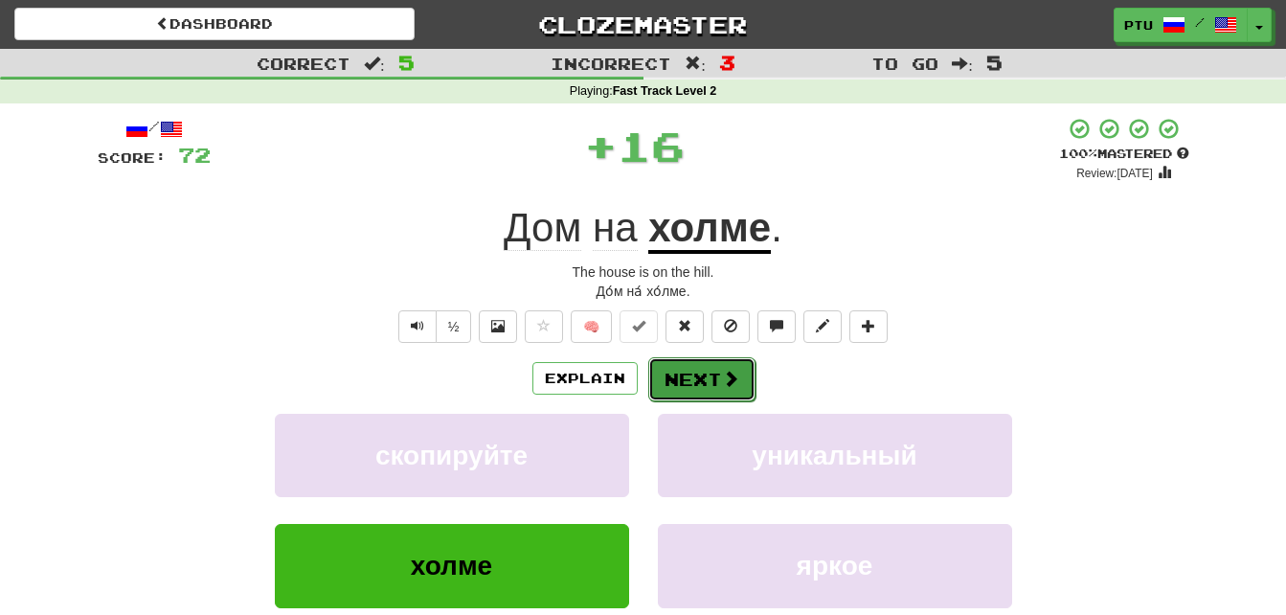
click at [705, 379] on button "Next" at bounding box center [701, 379] width 107 height 44
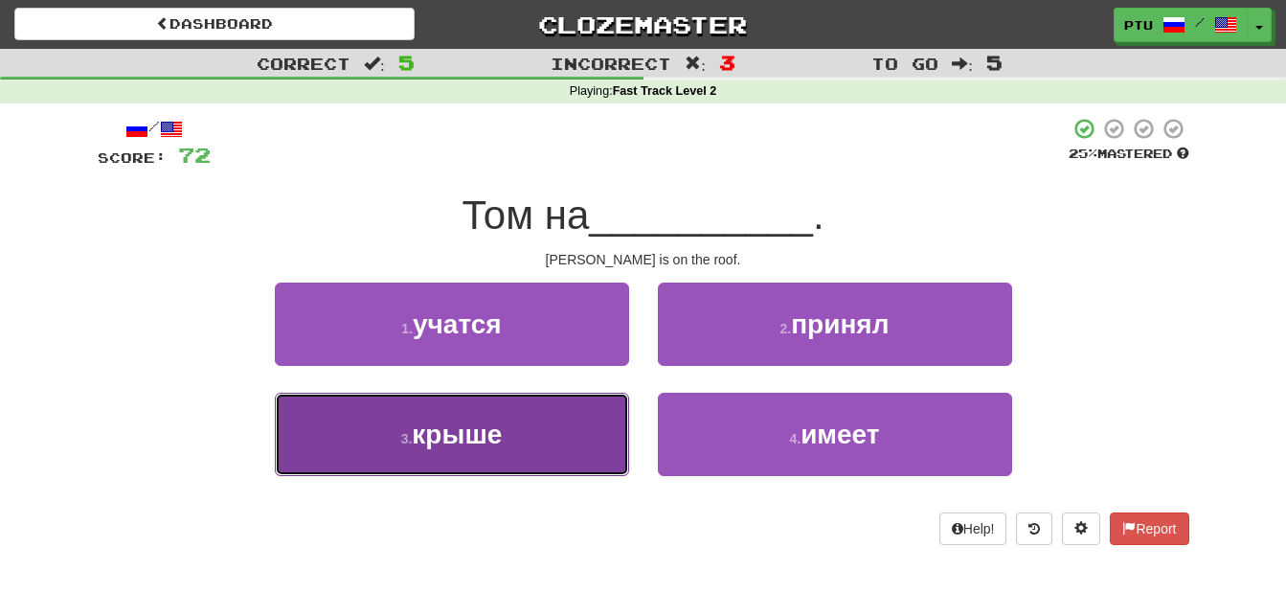
click at [488, 441] on span "крыше" at bounding box center [457, 434] width 90 height 30
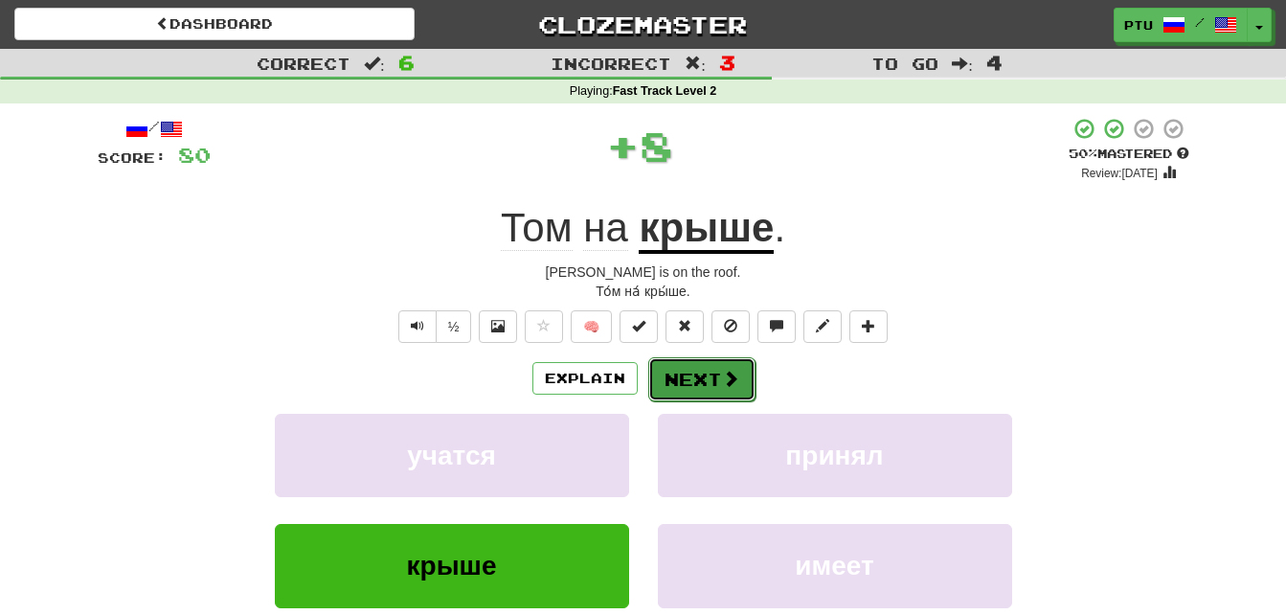
click at [683, 371] on button "Next" at bounding box center [701, 379] width 107 height 44
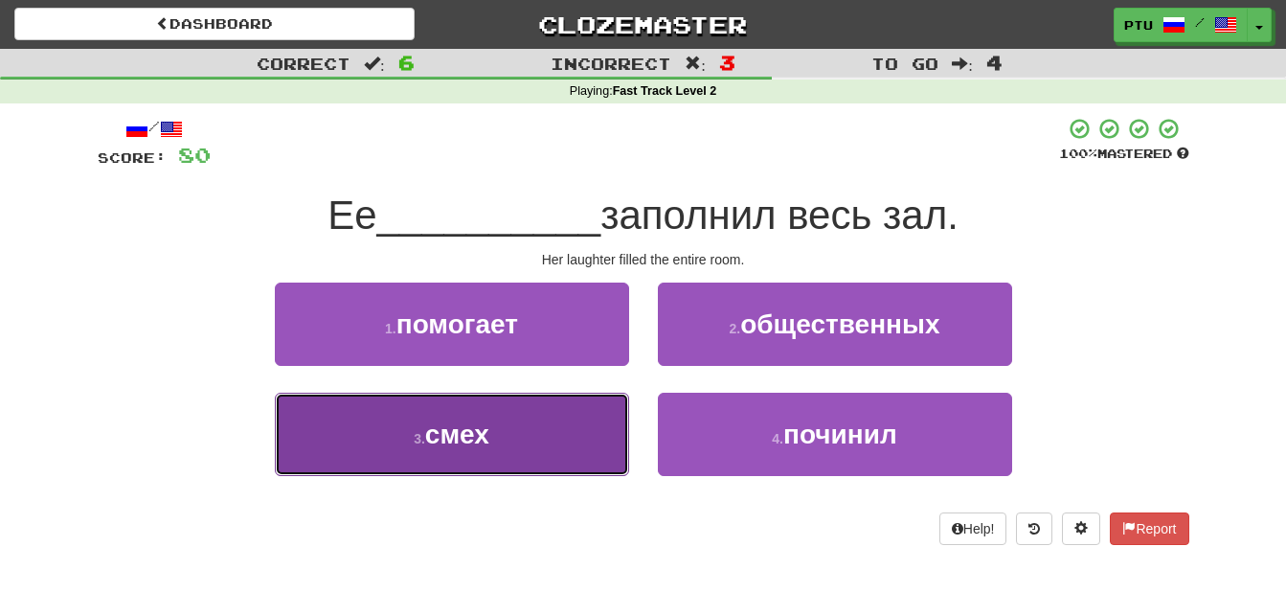
click at [492, 425] on button "3 . смех" at bounding box center [452, 433] width 354 height 83
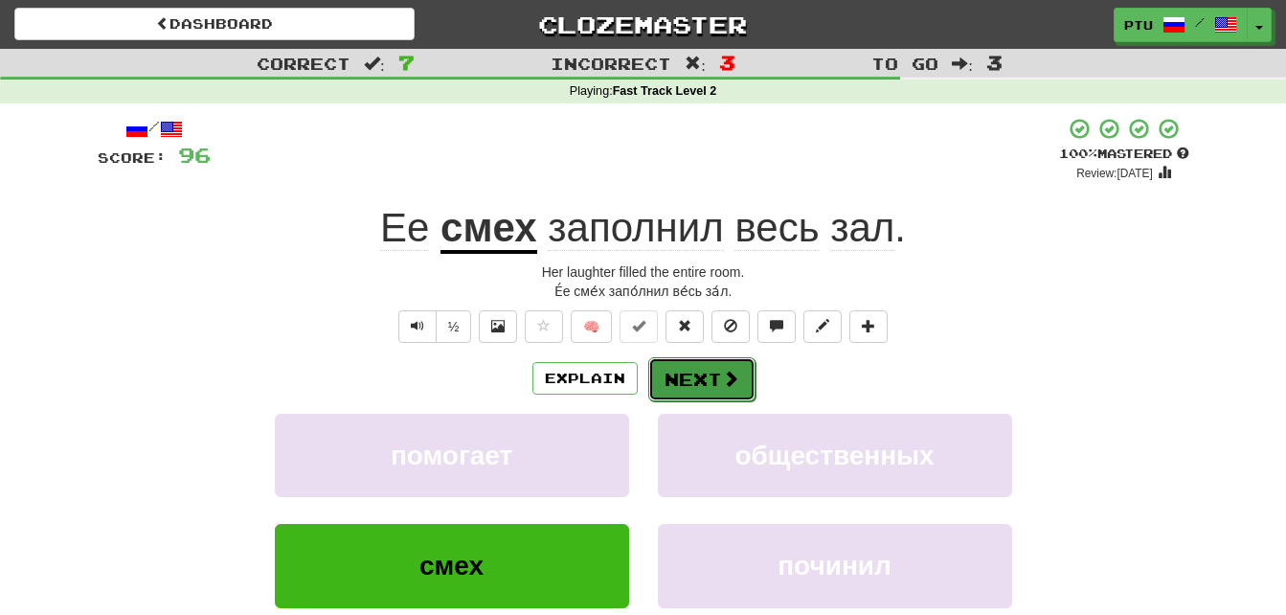
click at [729, 387] on span at bounding box center [730, 377] width 17 height 17
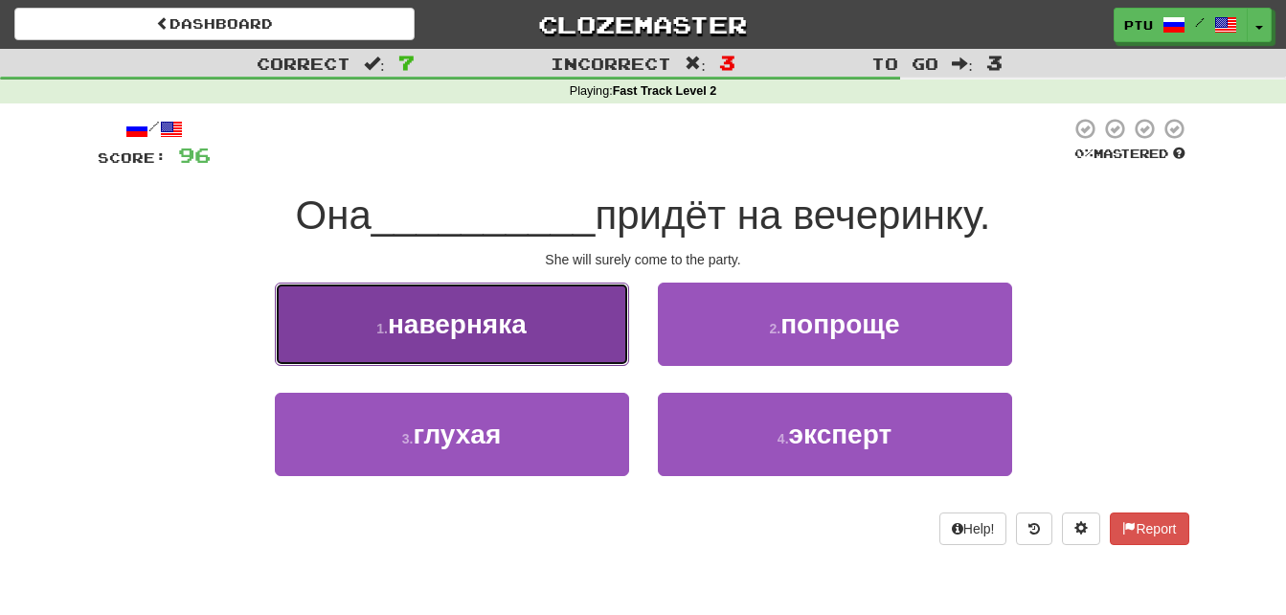
click at [500, 338] on span "наверняка" at bounding box center [457, 324] width 139 height 30
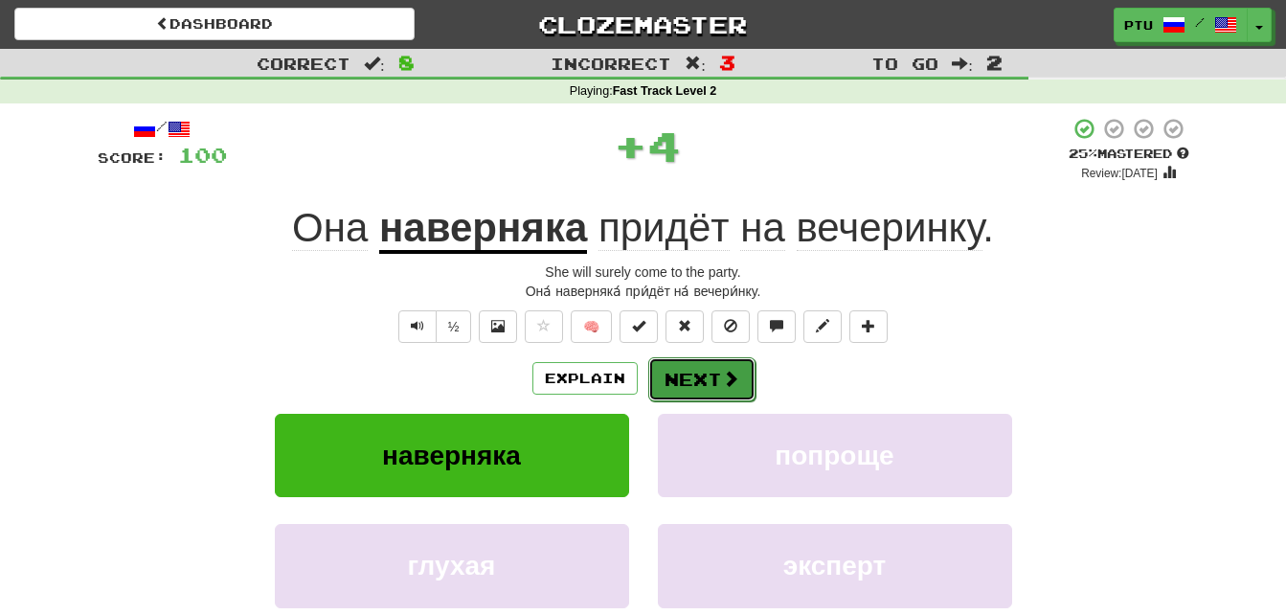
click at [683, 370] on button "Next" at bounding box center [701, 379] width 107 height 44
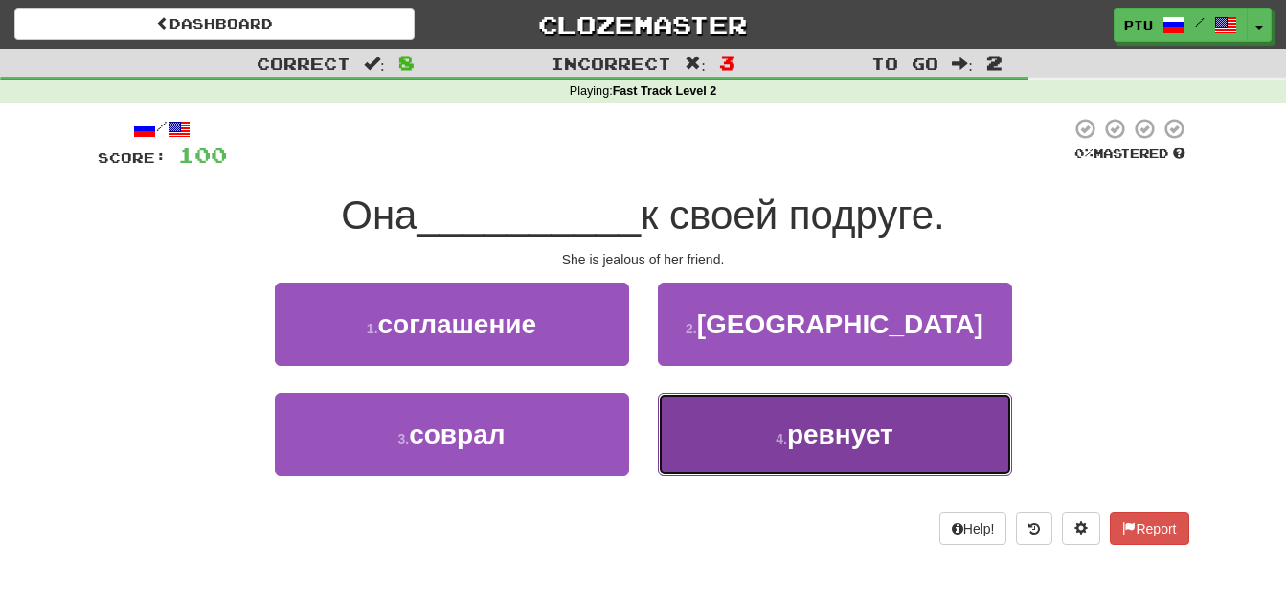
click at [813, 434] on span "ревнует" at bounding box center [840, 434] width 106 height 30
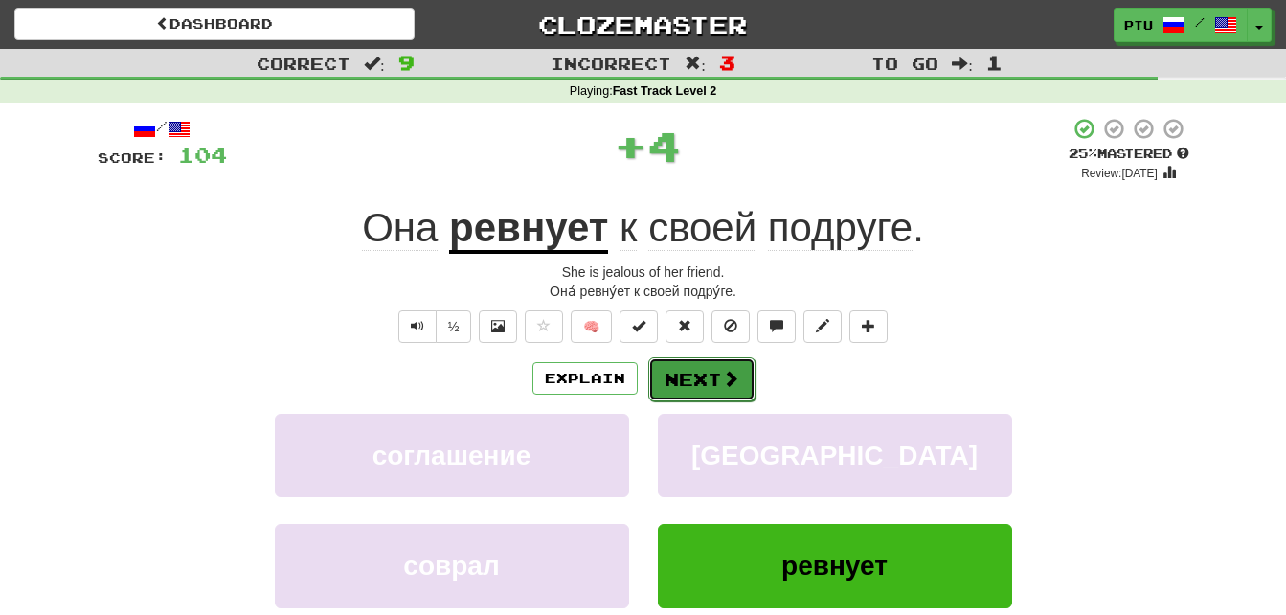
click at [722, 369] on span at bounding box center [730, 377] width 17 height 17
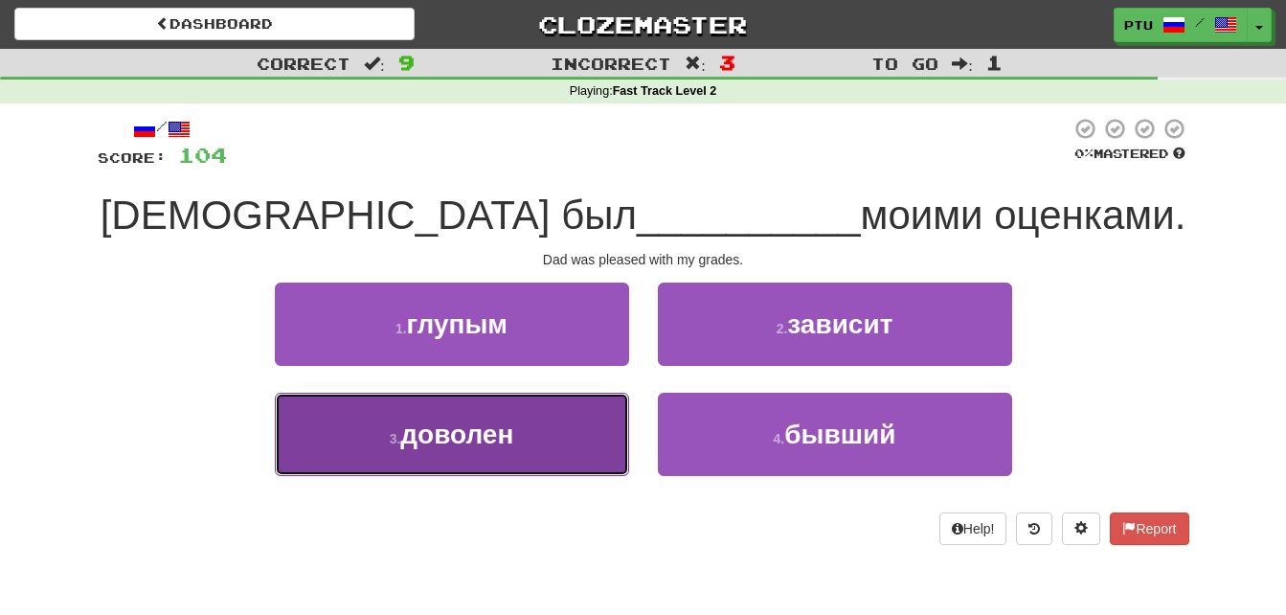
click at [504, 438] on span "доволен" at bounding box center [456, 434] width 113 height 30
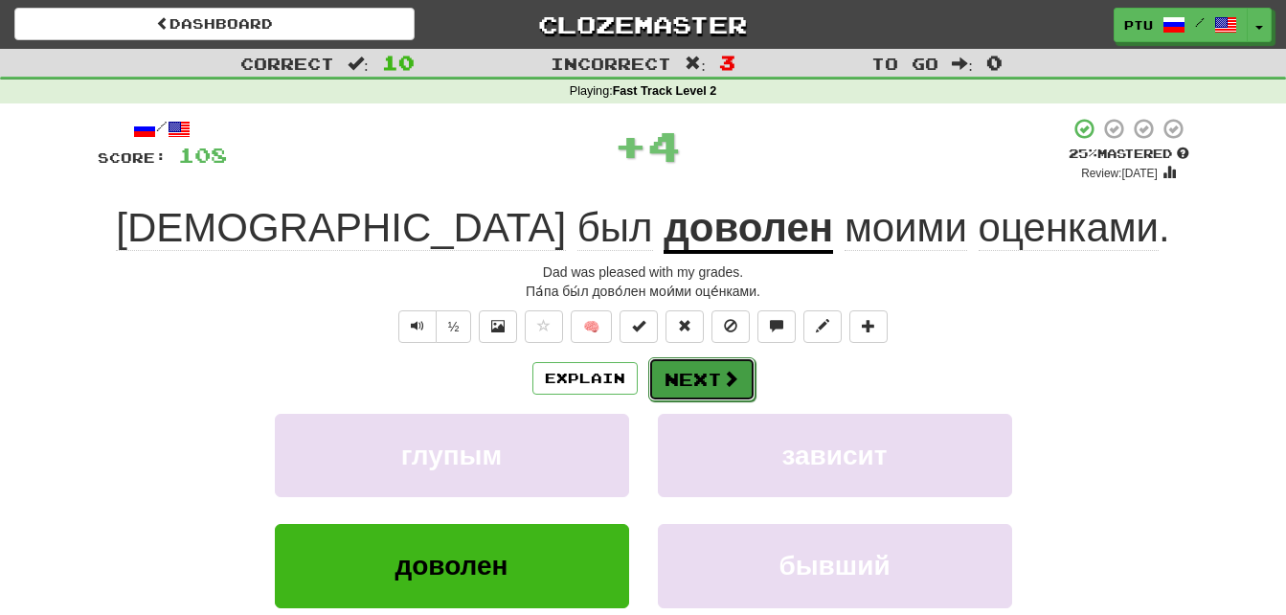
click at [705, 385] on button "Next" at bounding box center [701, 379] width 107 height 44
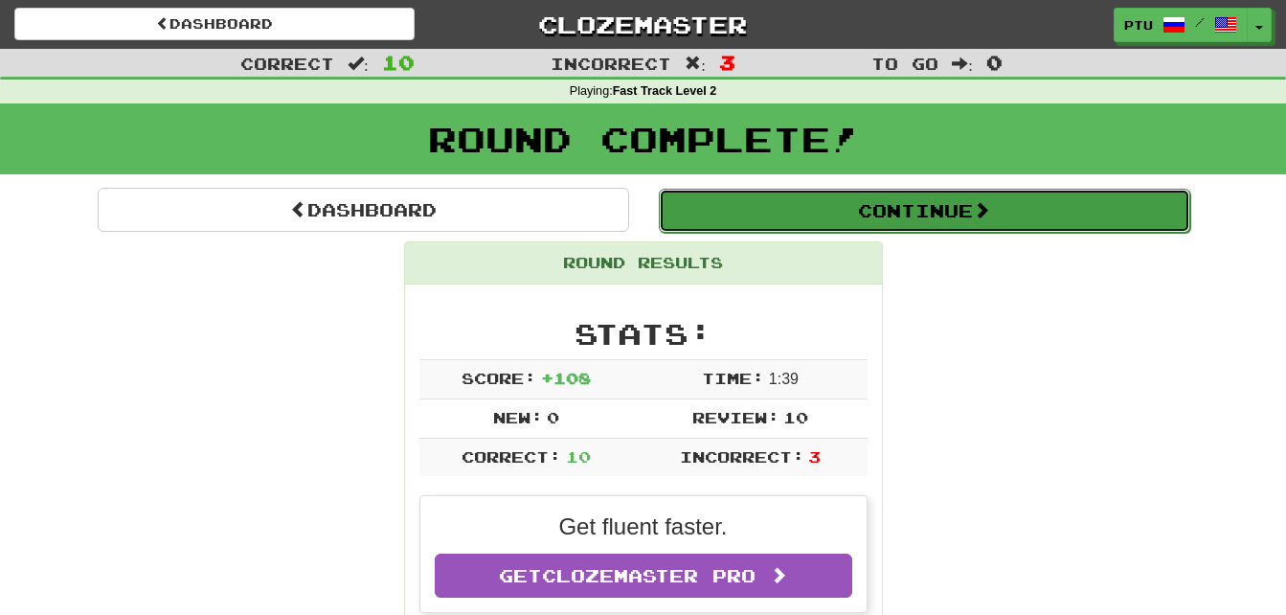
click at [878, 214] on button "Continue" at bounding box center [924, 211] width 531 height 44
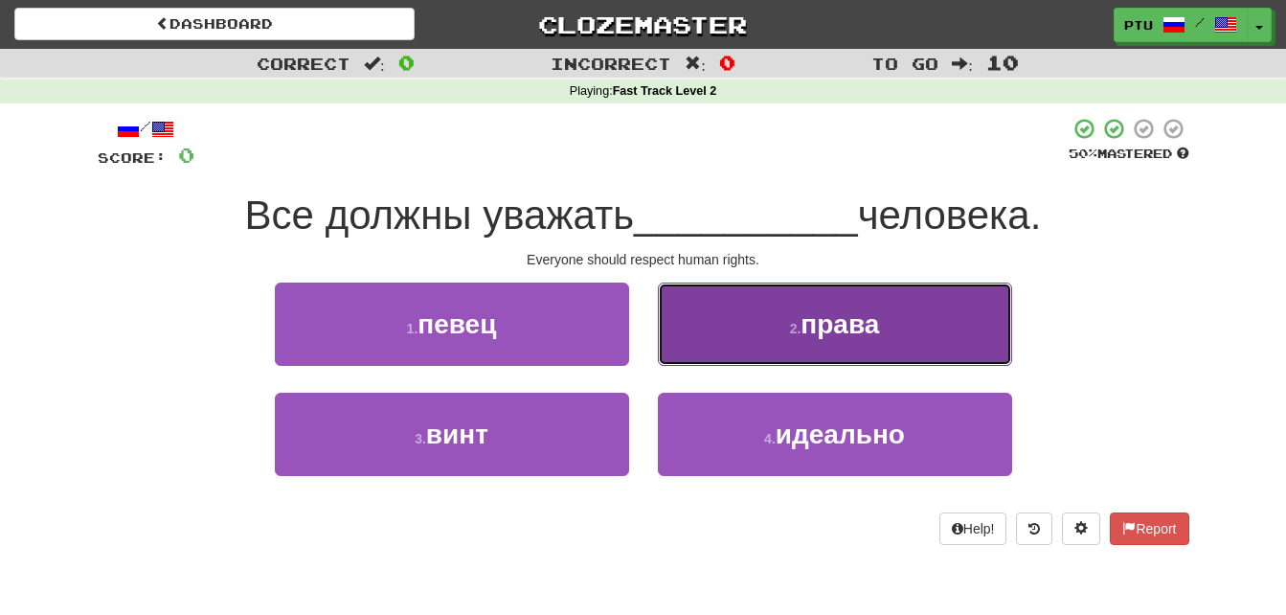
click at [871, 329] on span "права" at bounding box center [839, 324] width 78 height 30
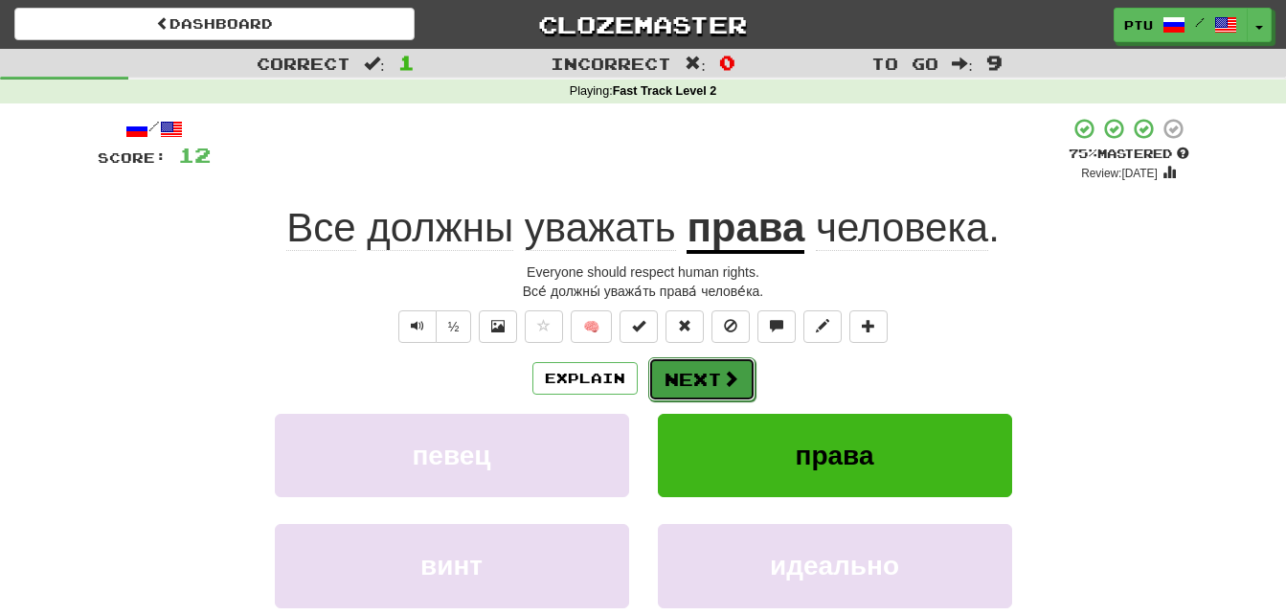
click at [733, 379] on span at bounding box center [730, 377] width 17 height 17
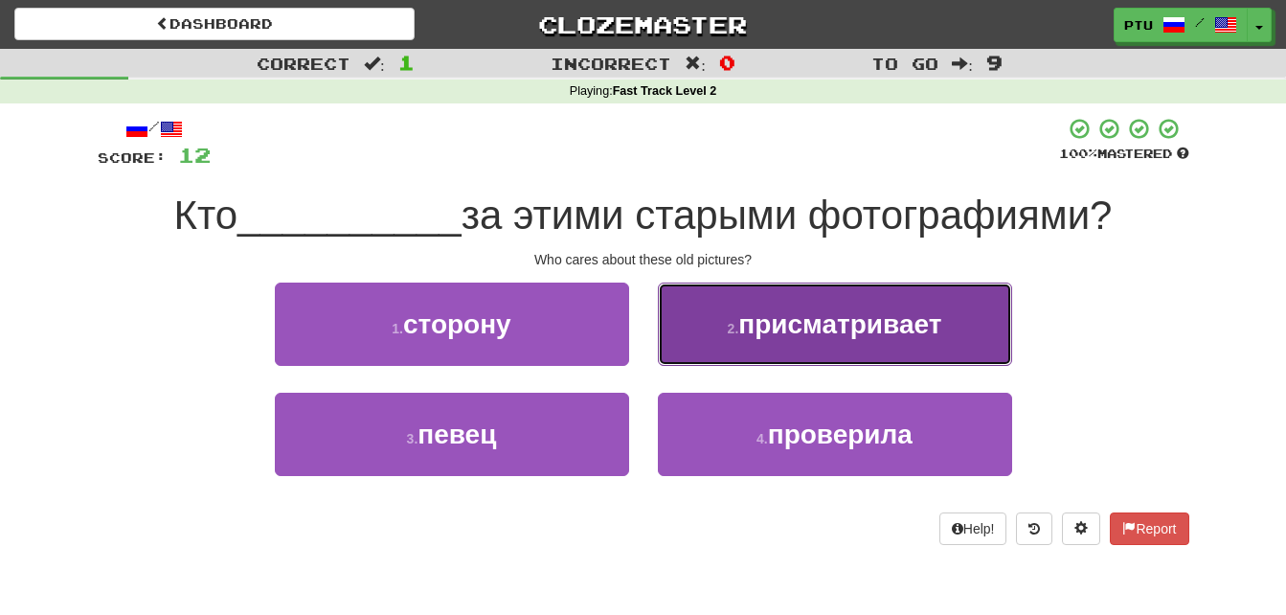
click at [798, 336] on span "присматривает" at bounding box center [839, 324] width 203 height 30
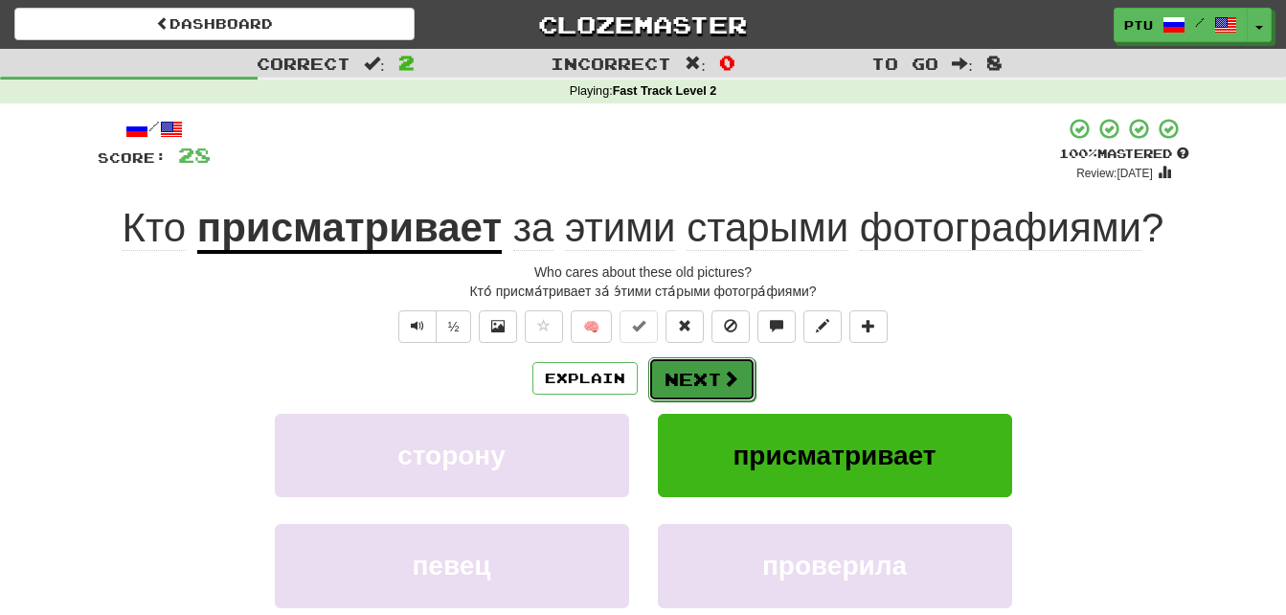
click at [725, 375] on span at bounding box center [730, 377] width 17 height 17
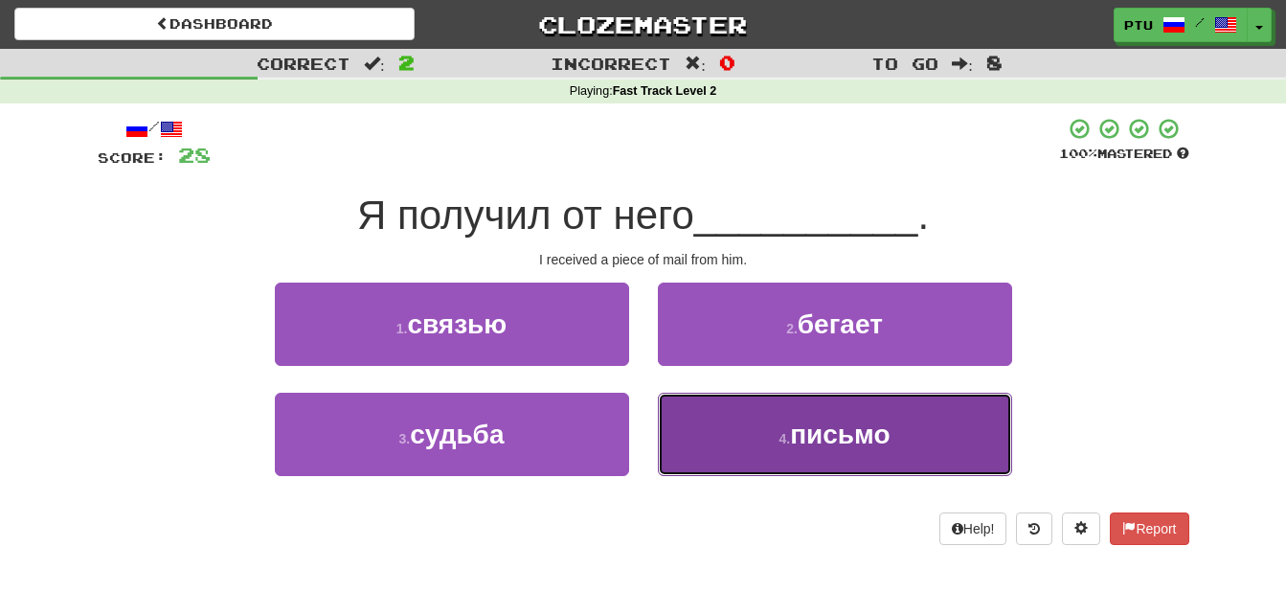
click at [838, 437] on span "письмо" at bounding box center [840, 434] width 100 height 30
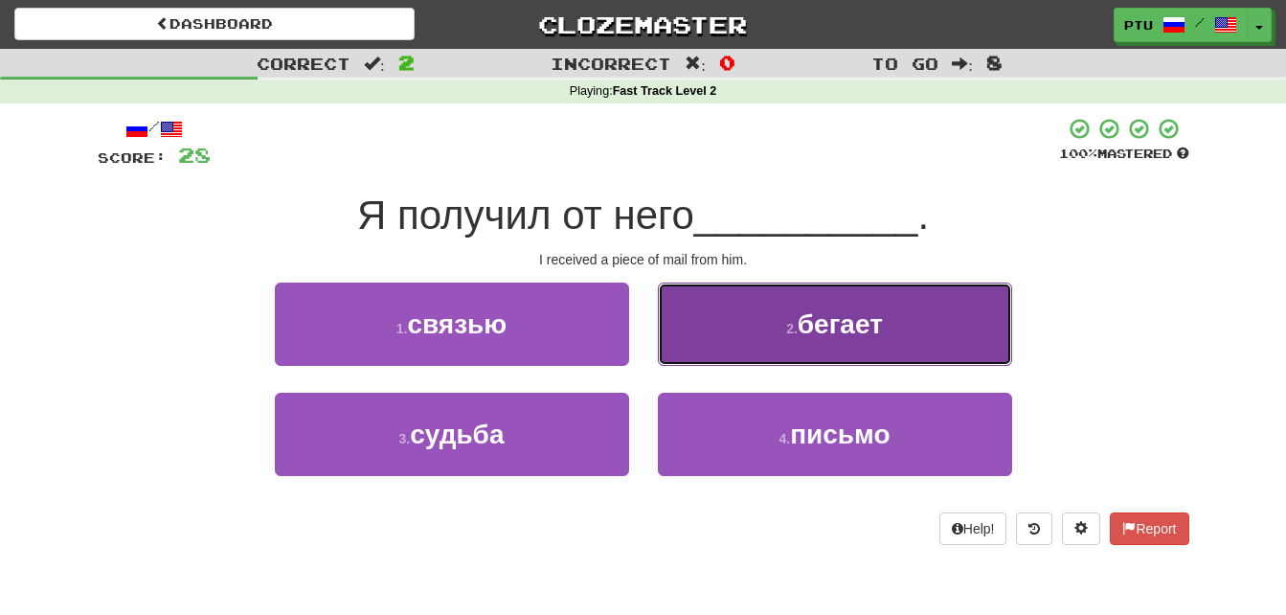
click at [838, 366] on button "2 . бегает" at bounding box center [835, 323] width 354 height 83
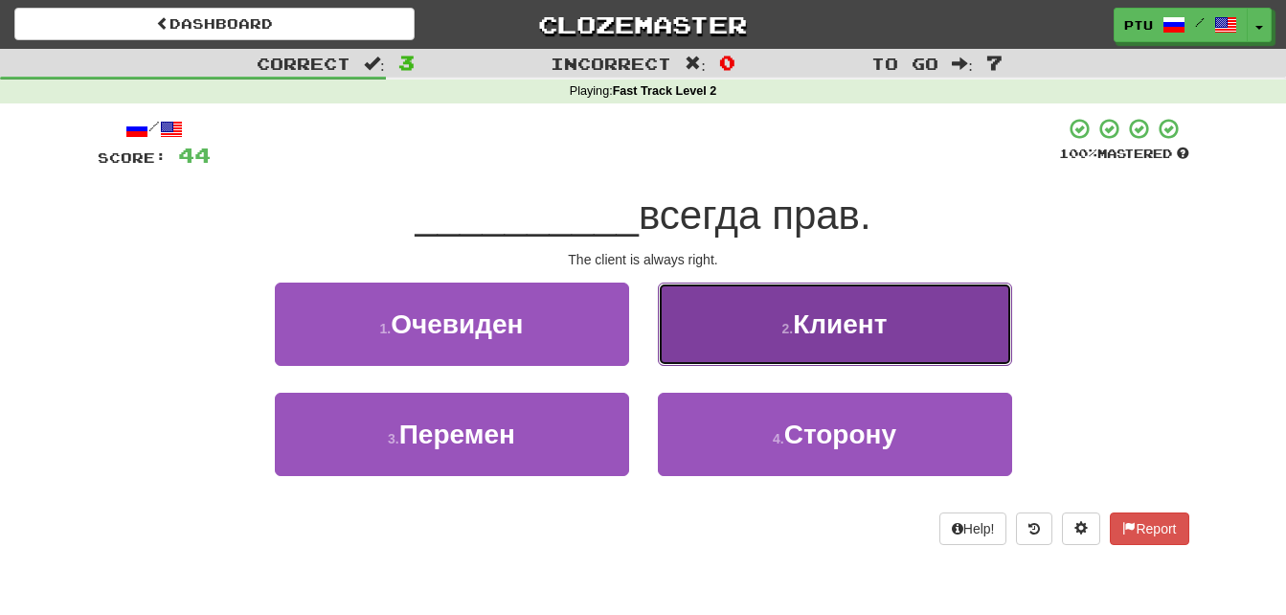
click at [812, 312] on span "Клиент" at bounding box center [840, 324] width 94 height 30
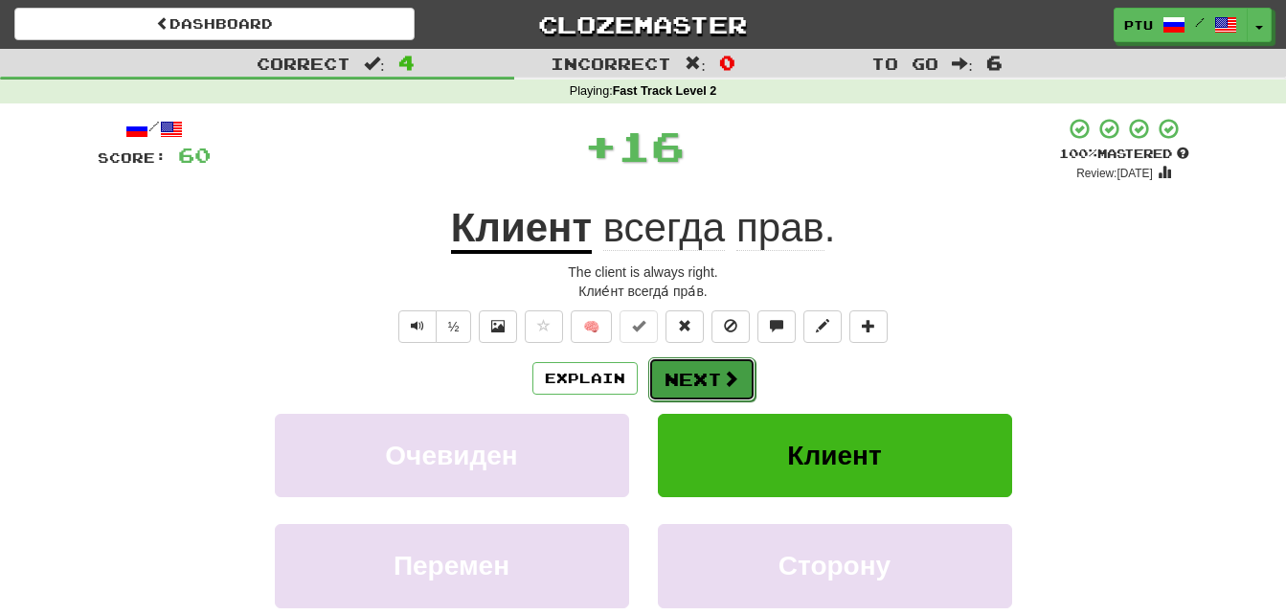
click at [677, 378] on button "Next" at bounding box center [701, 379] width 107 height 44
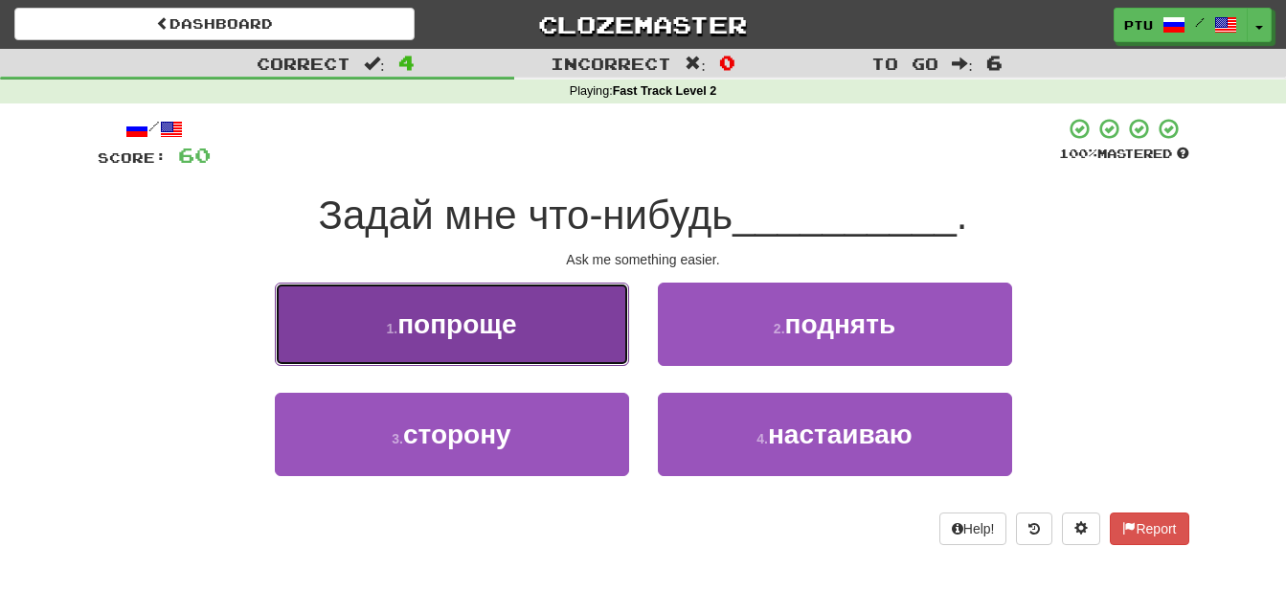
click at [455, 339] on button "1 . попроще" at bounding box center [452, 323] width 354 height 83
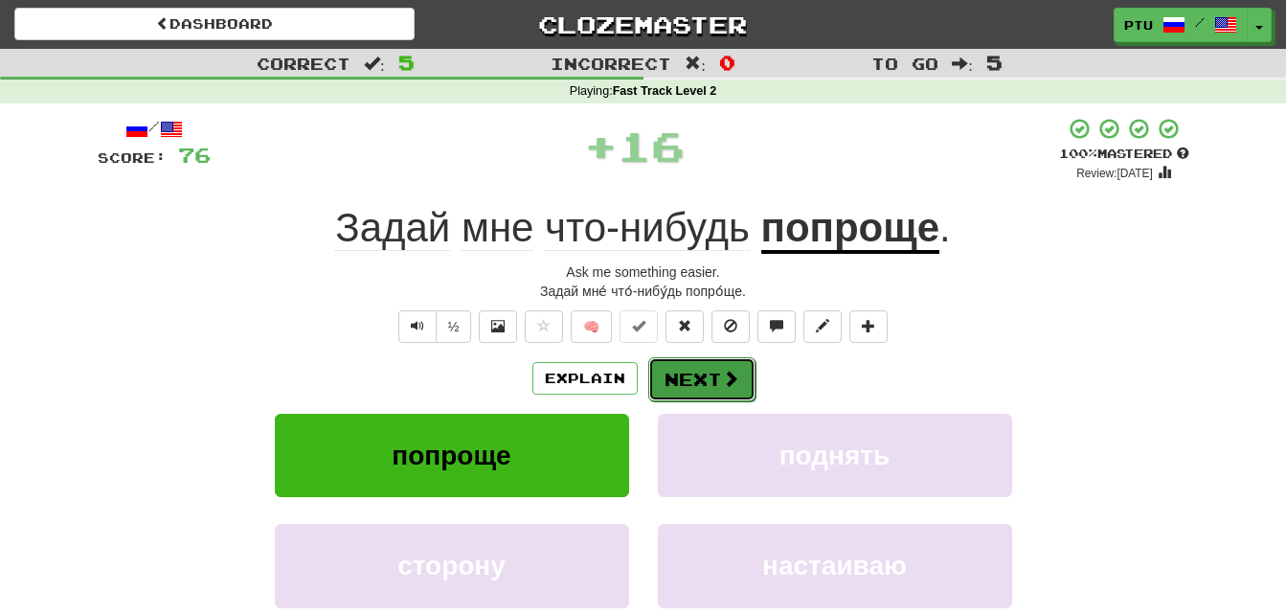
click at [682, 383] on button "Next" at bounding box center [701, 379] width 107 height 44
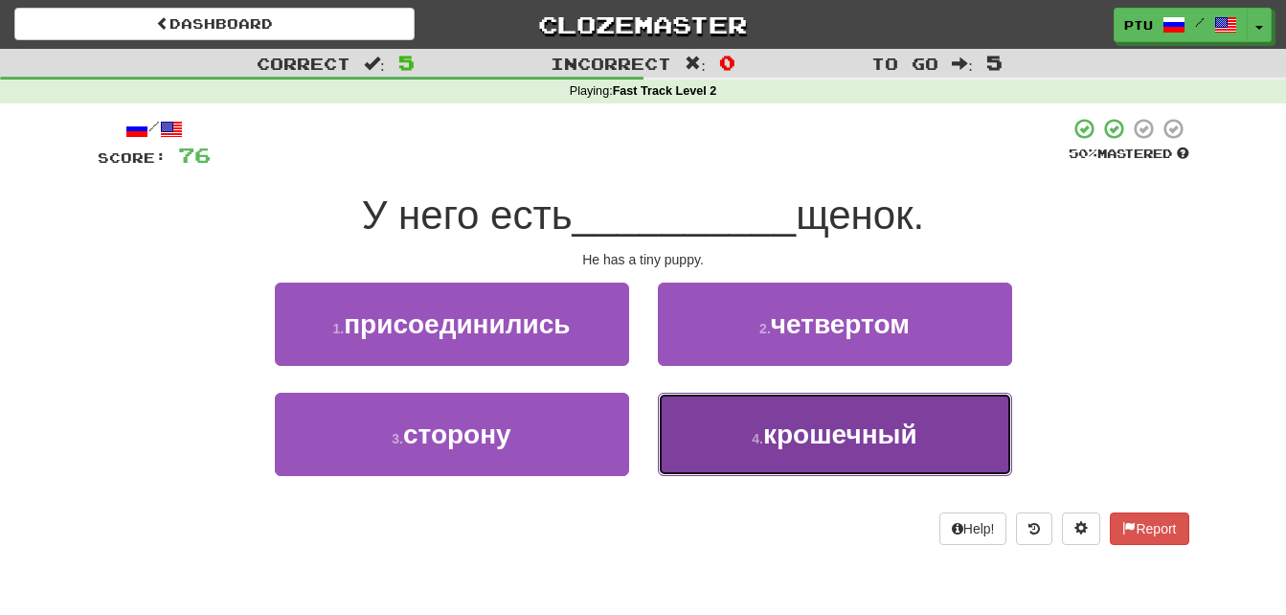
click at [802, 441] on span "крошечный" at bounding box center [840, 434] width 154 height 30
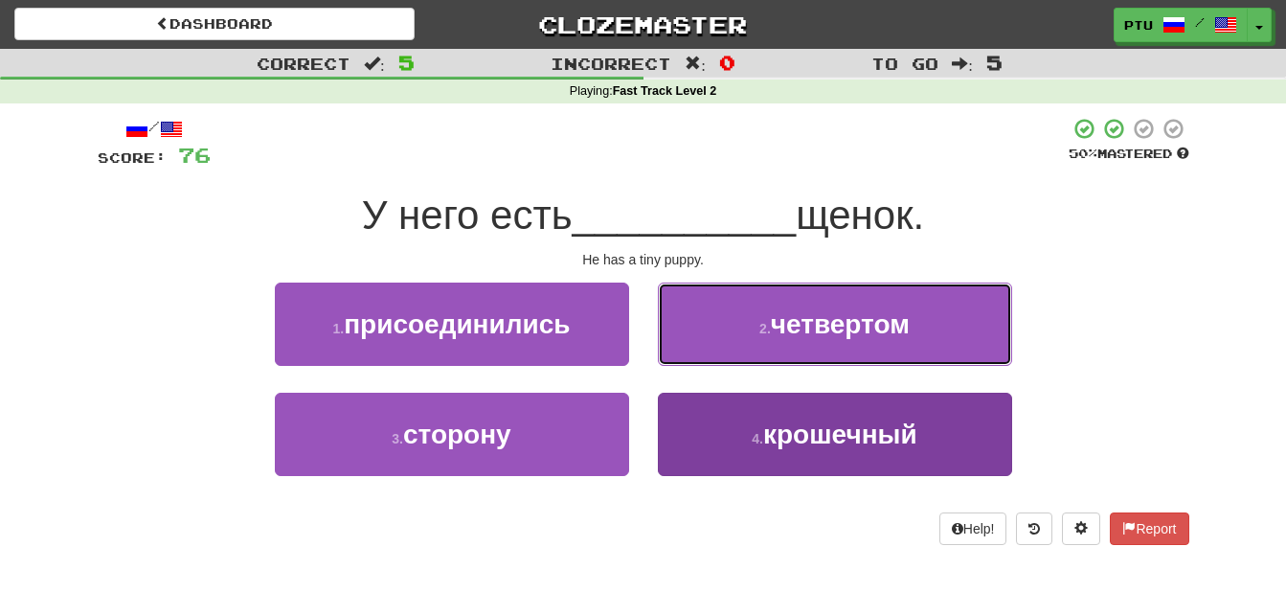
click at [802, 339] on span "четвертом" at bounding box center [840, 324] width 139 height 30
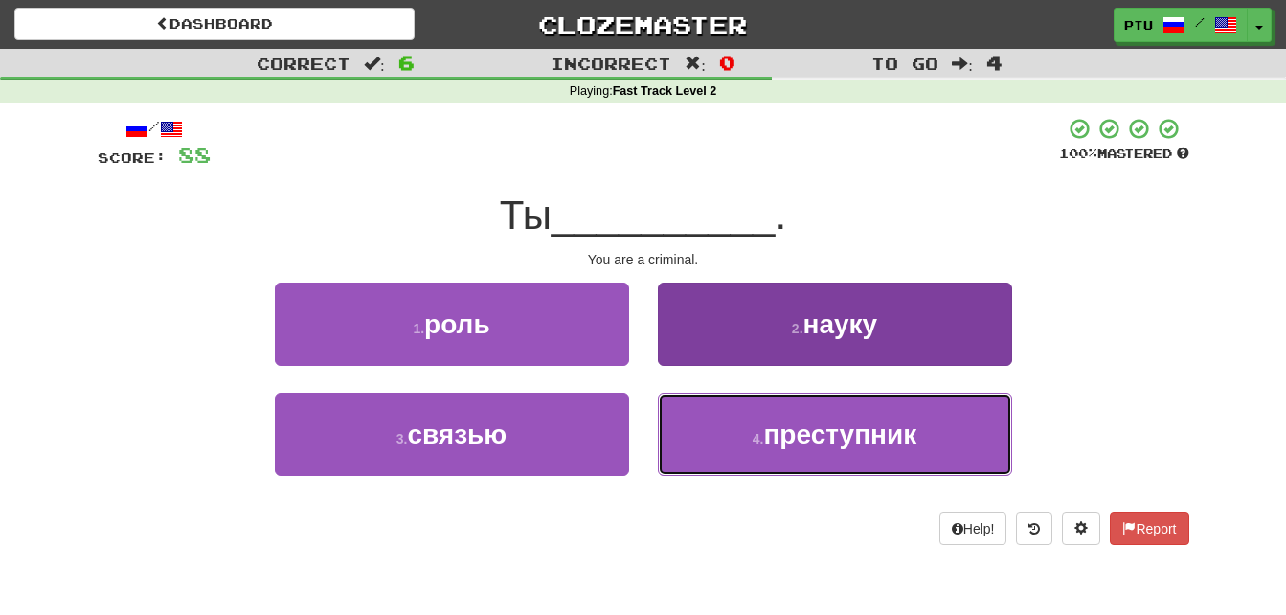
click at [777, 429] on span "преступник" at bounding box center [839, 434] width 153 height 30
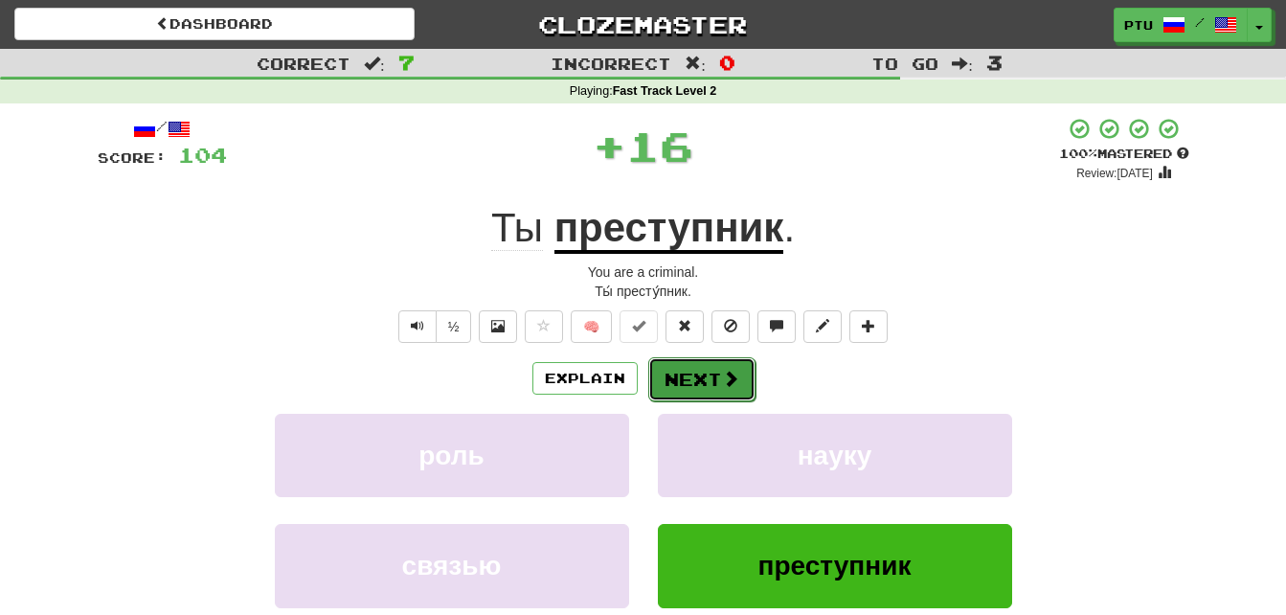
click at [688, 370] on button "Next" at bounding box center [701, 379] width 107 height 44
